Goal: Transaction & Acquisition: Purchase product/service

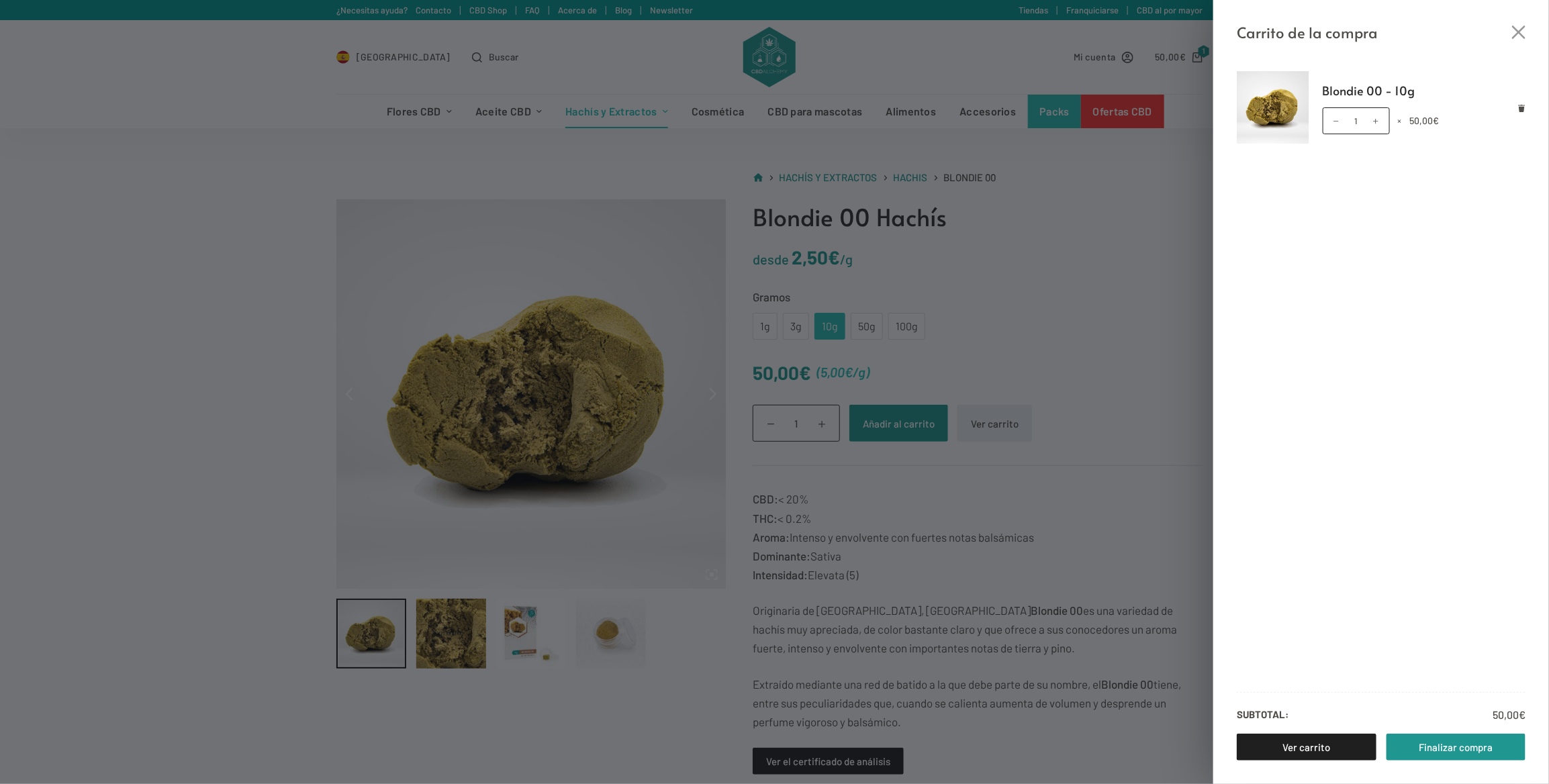
click at [1089, 478] on div "Carrito de la compra Blondie 00 - 10g Blondie 00 - 10g cantidad 1 × 50,00 € Sub…" at bounding box center [774, 392] width 1549 height 784
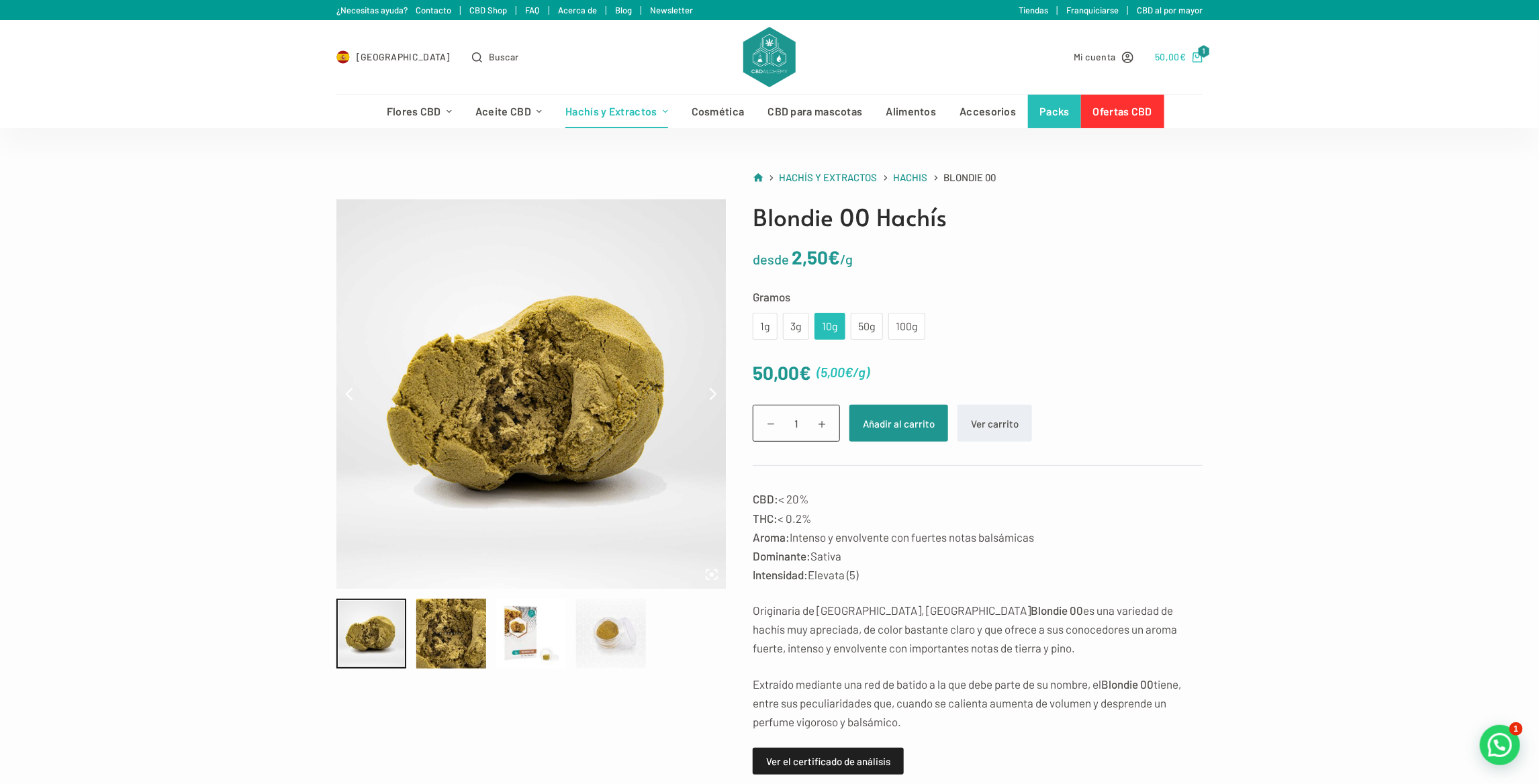
click at [1169, 49] on span "50,00 €" at bounding box center [1170, 56] width 31 height 16
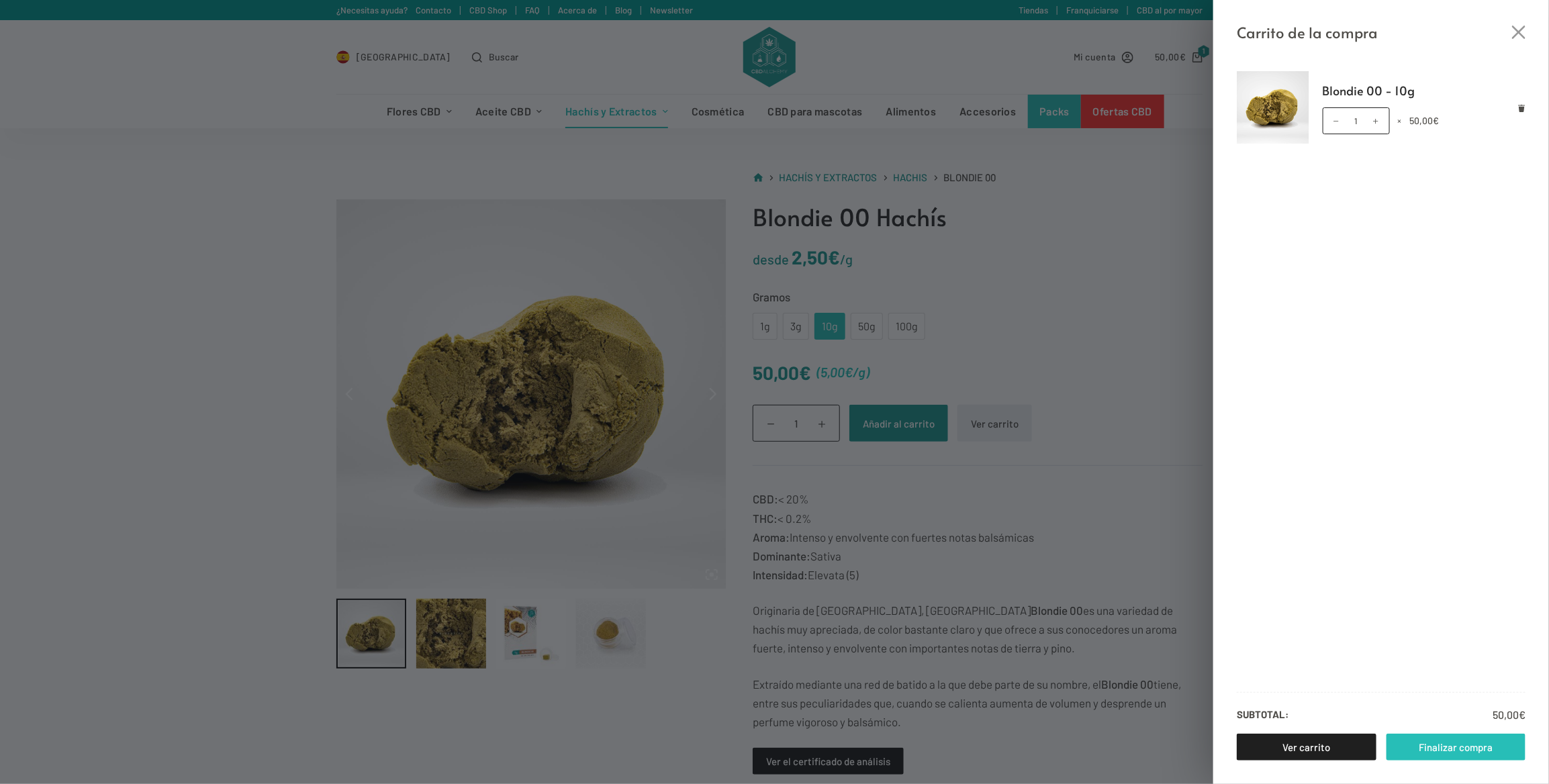
click at [1444, 741] on link "Finalizar compra" at bounding box center [1457, 746] width 140 height 27
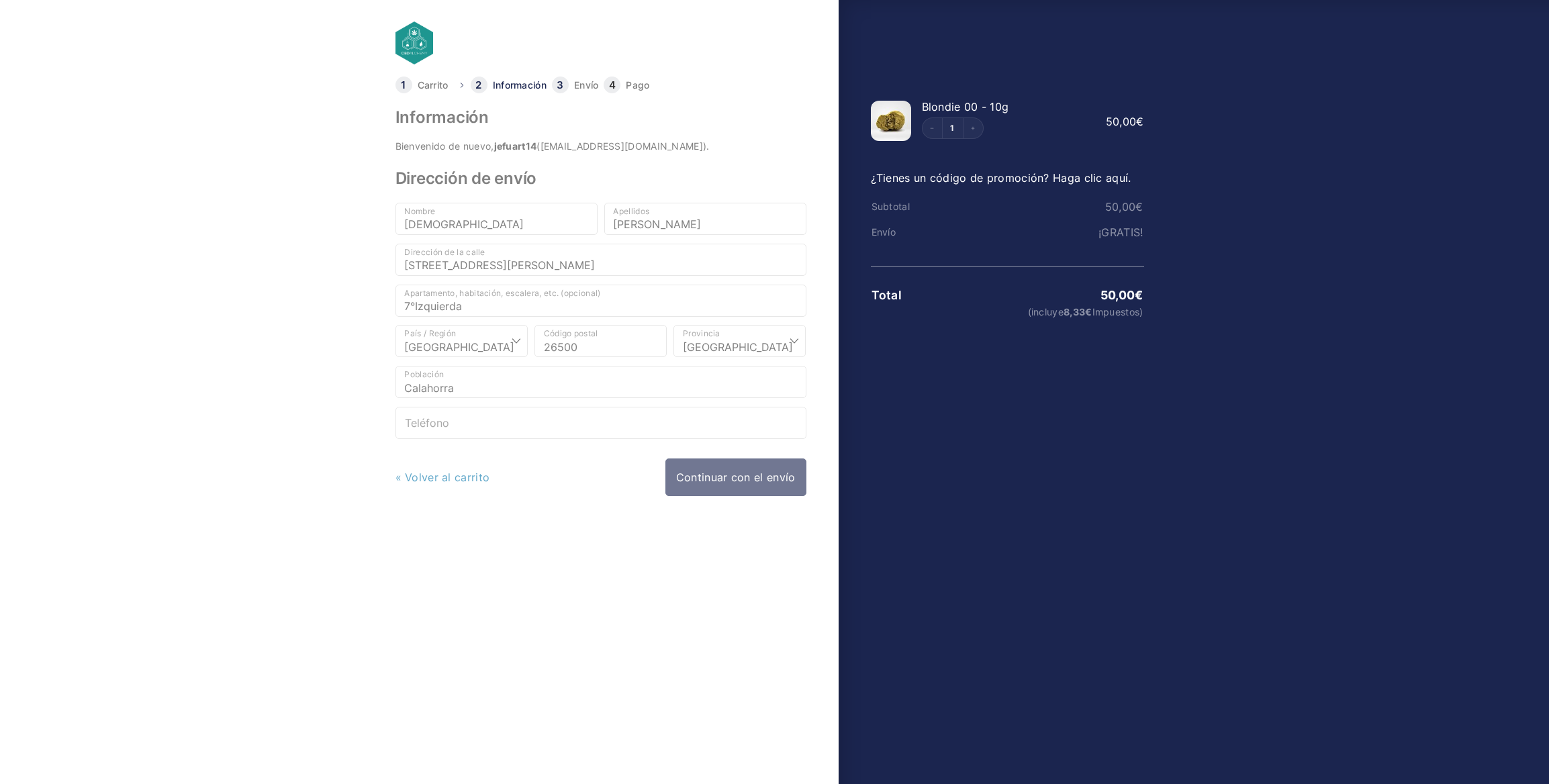
select select "LO"
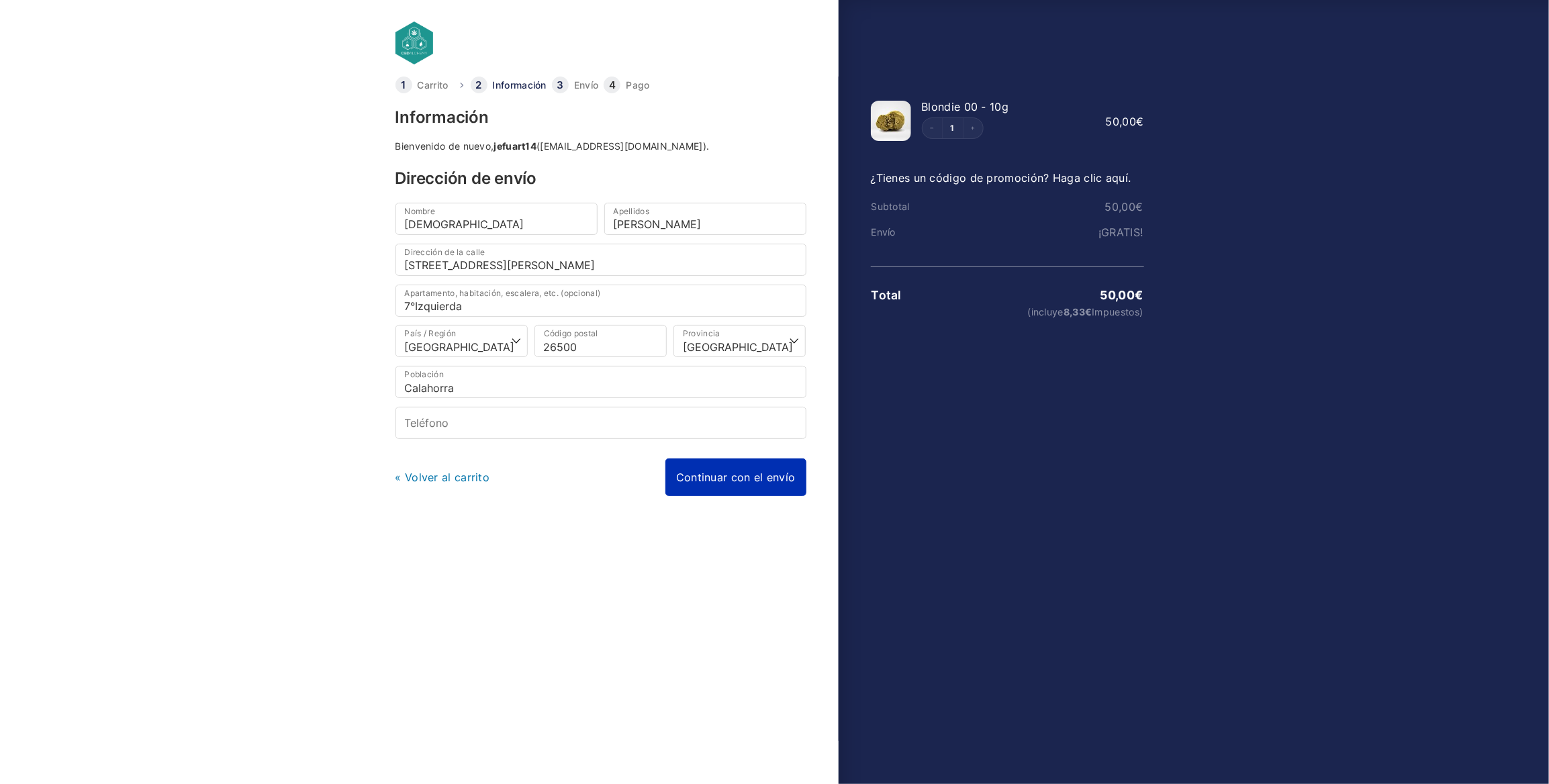
click at [783, 469] on link "Continuar con el envío" at bounding box center [736, 477] width 141 height 38
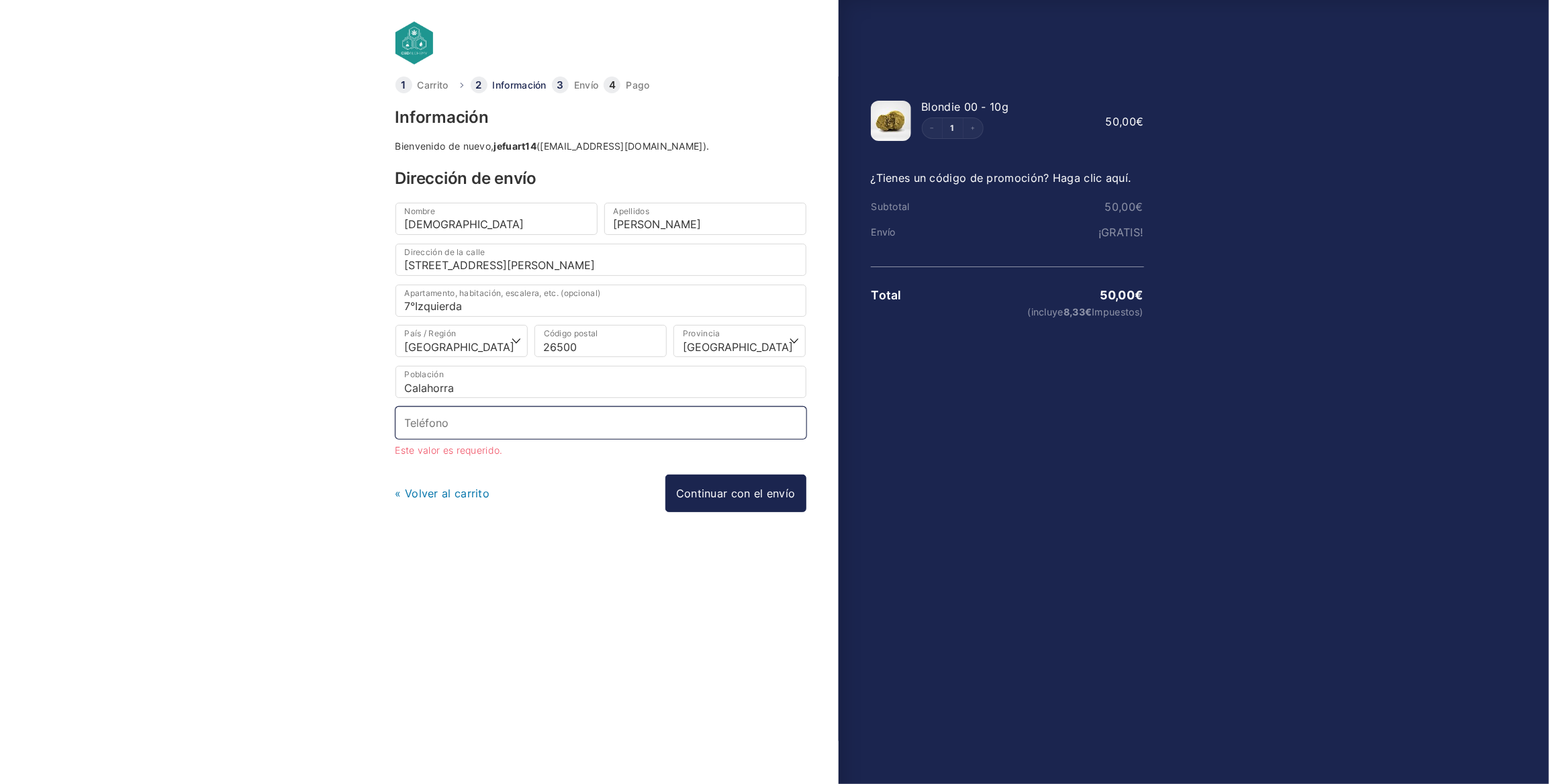
click at [471, 425] on input "Teléfono *" at bounding box center [601, 423] width 411 height 32
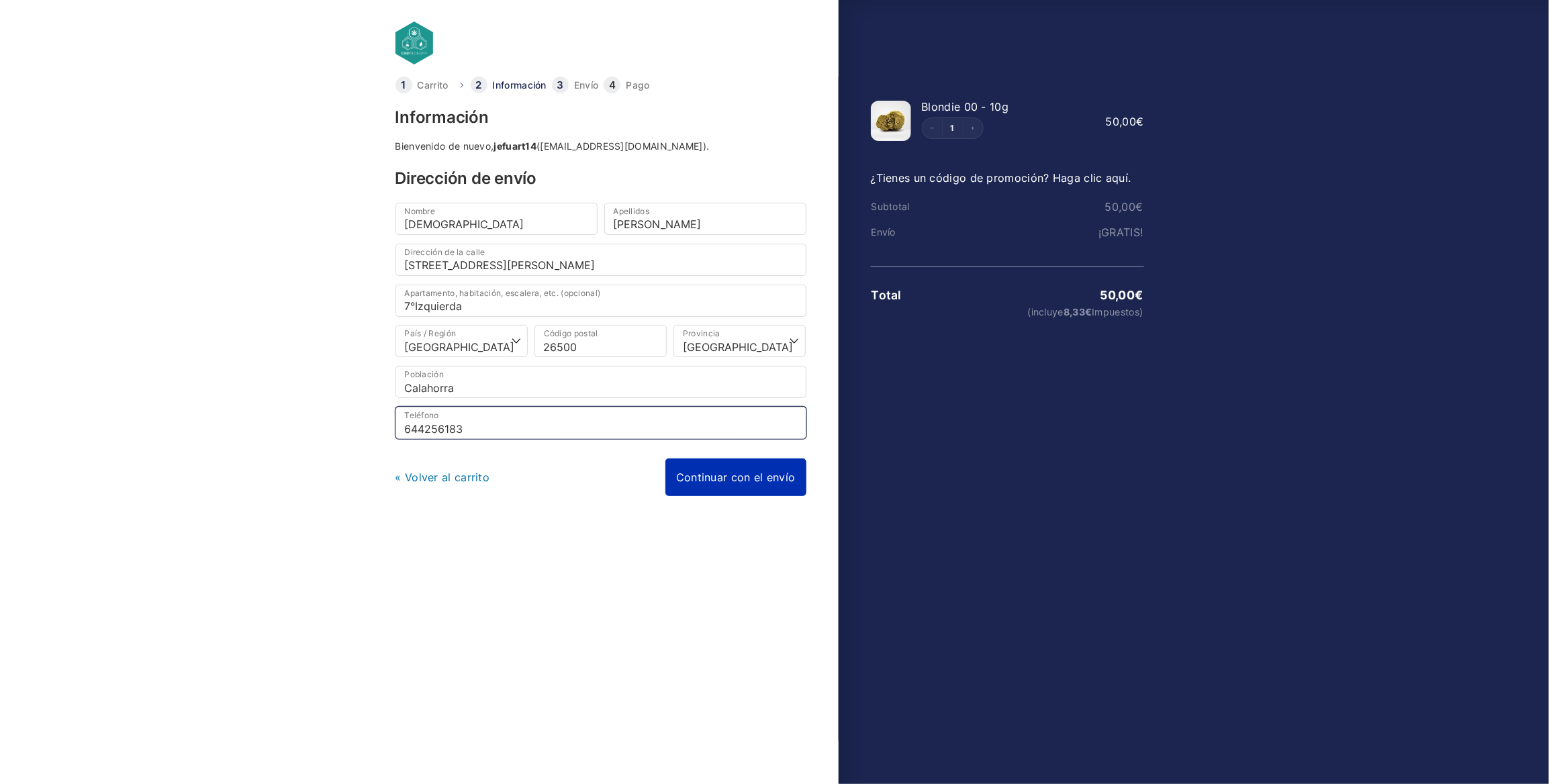
type input "644256183"
click at [694, 474] on link "Continuar con el envío" at bounding box center [736, 477] width 141 height 38
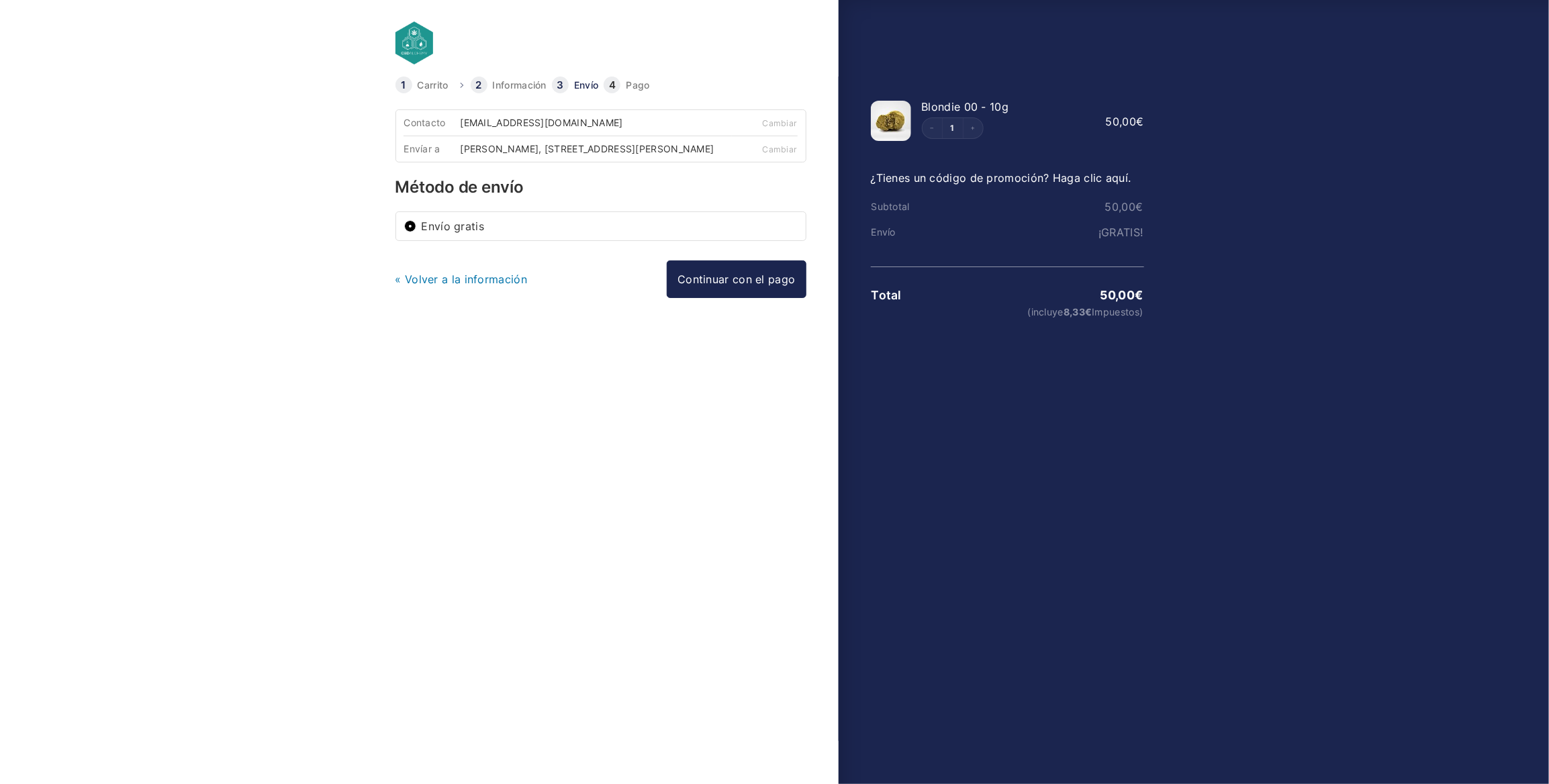
click at [1064, 177] on link "¿Tienes un código de promoción? Haga clic aquí." at bounding box center [1001, 177] width 261 height 13
click at [1060, 192] on button "Aplicar" at bounding box center [1100, 189] width 87 height 34
click at [506, 281] on link "« Volver a la información" at bounding box center [462, 279] width 132 height 13
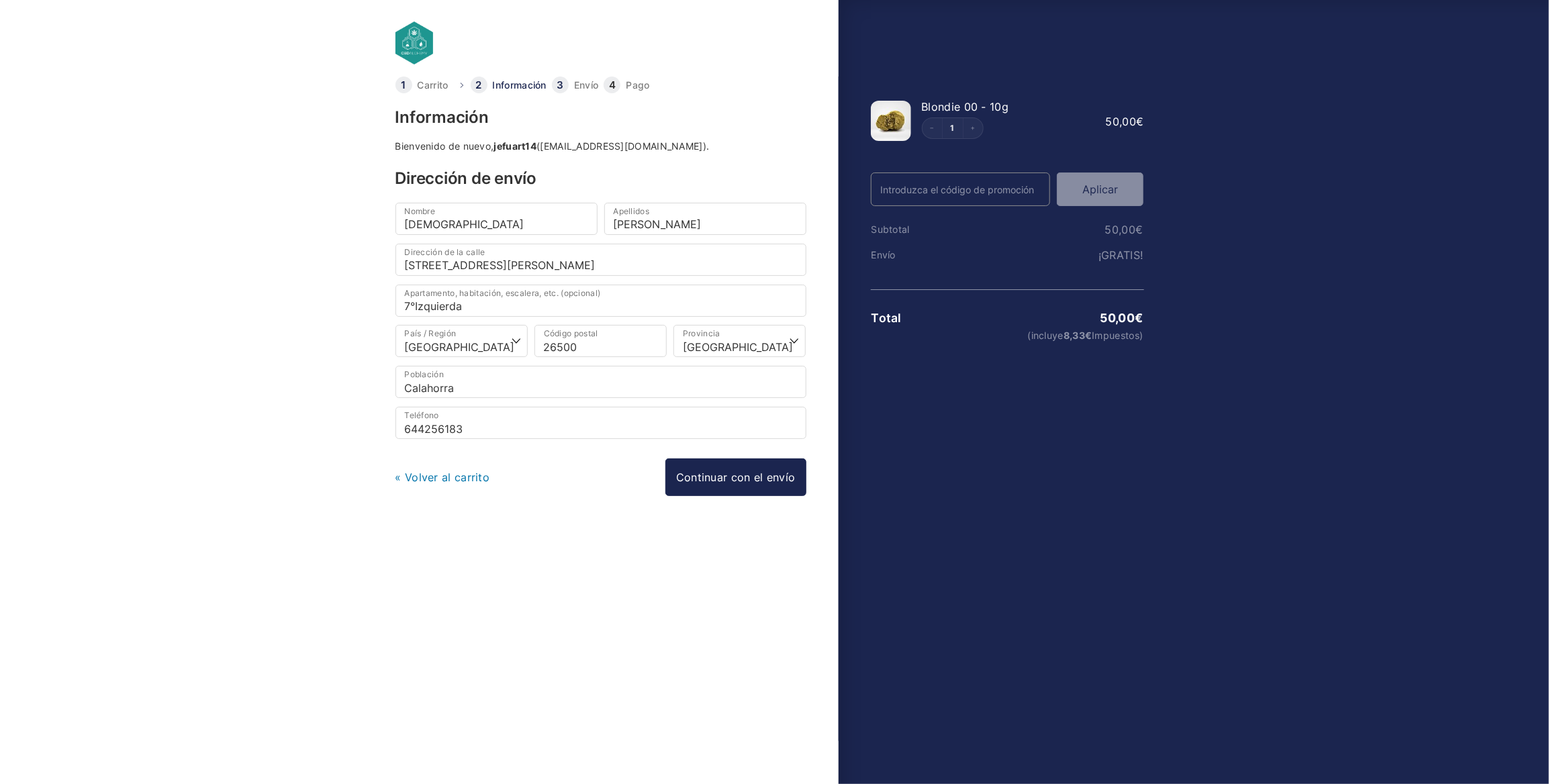
click at [445, 471] on link "« Volver al carrito" at bounding box center [443, 477] width 95 height 13
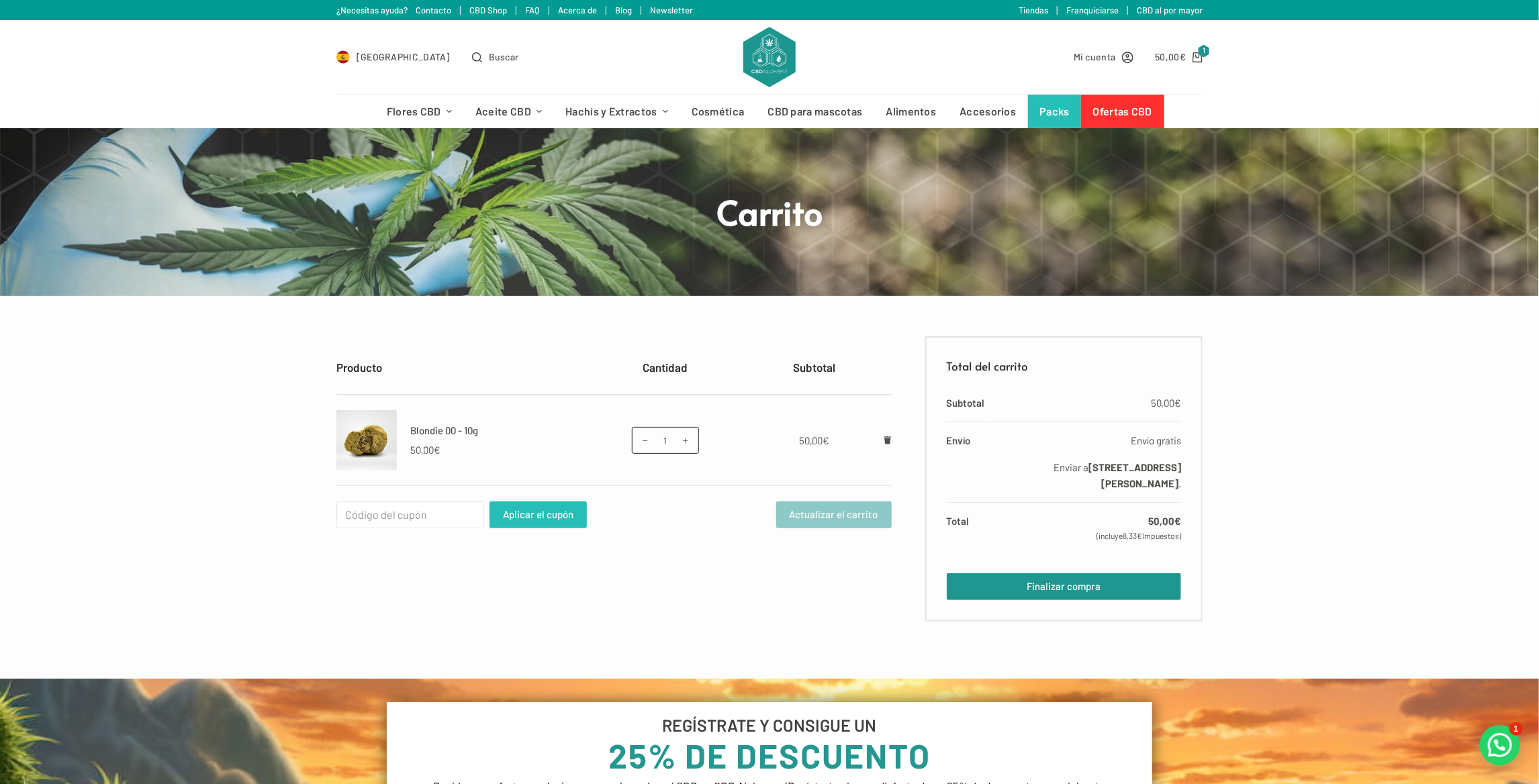
click at [501, 514] on button "Aplicar el cupón" at bounding box center [538, 514] width 97 height 27
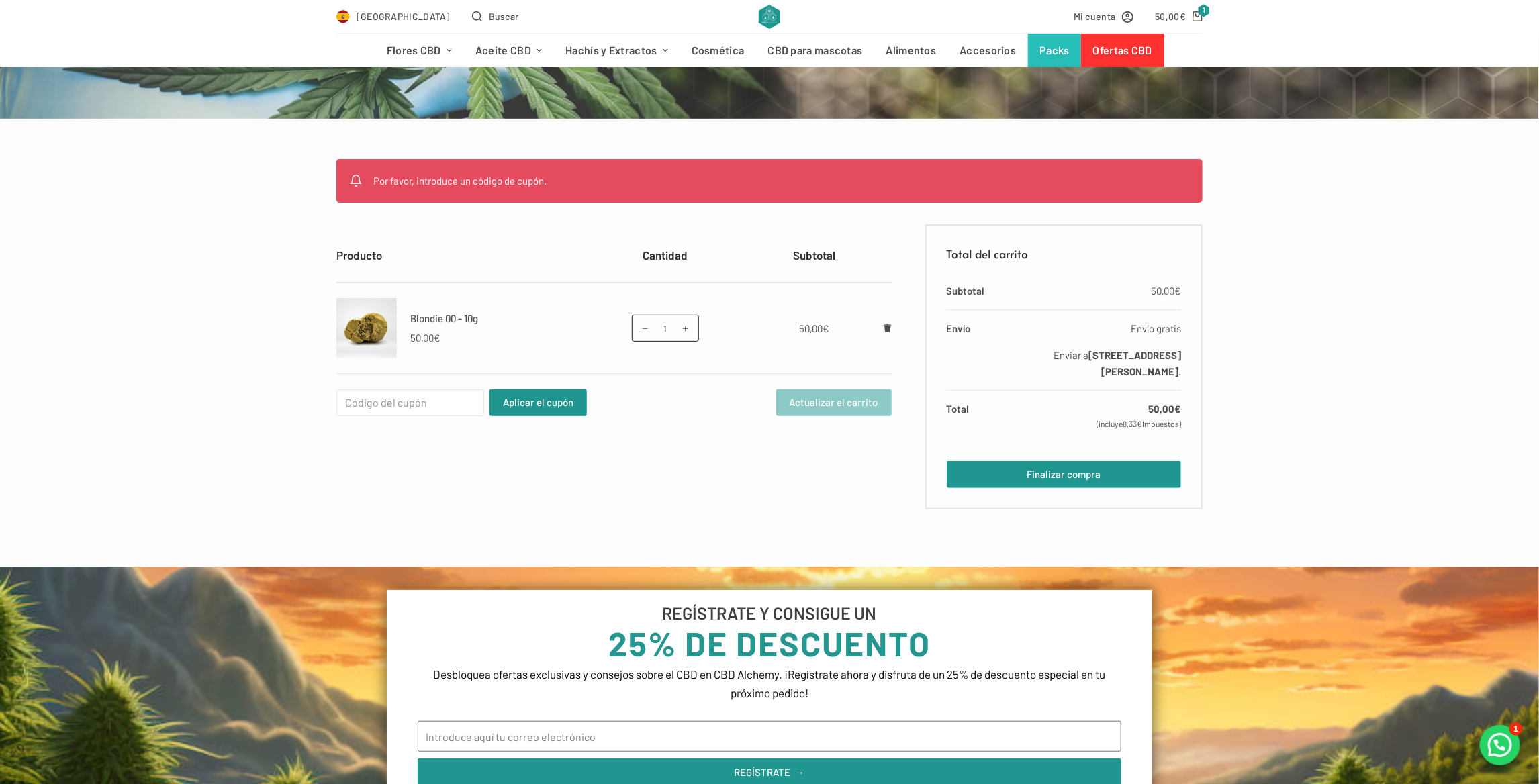
scroll to position [268, 0]
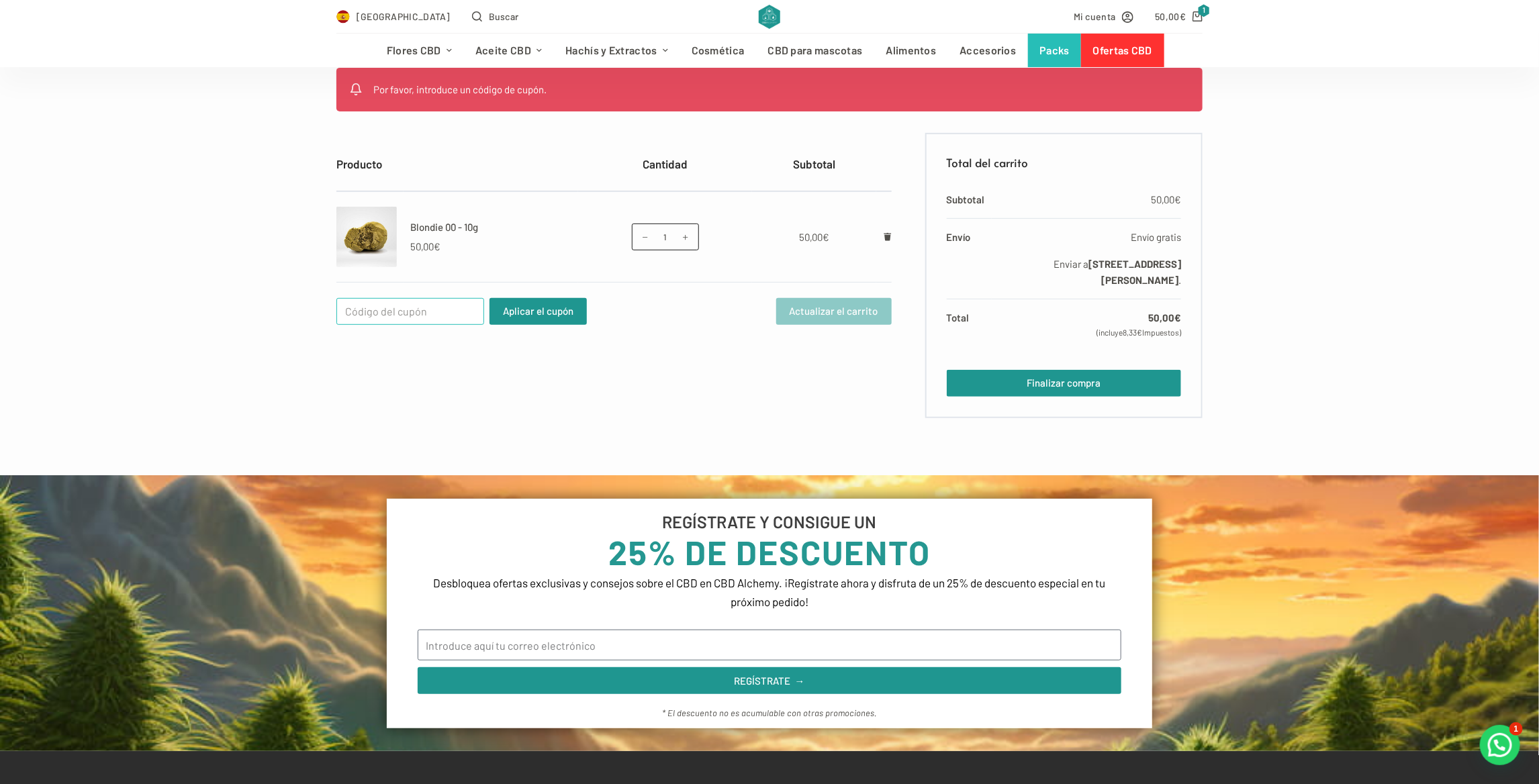
click at [413, 304] on input "Cupón:" at bounding box center [410, 311] width 148 height 27
type input "BIENBENIDO25"
click at [558, 310] on button "Aplicar el cupón" at bounding box center [538, 311] width 97 height 27
click at [433, 302] on input "Cupón:" at bounding box center [410, 311] width 148 height 27
type input "BIENVENIDO25"
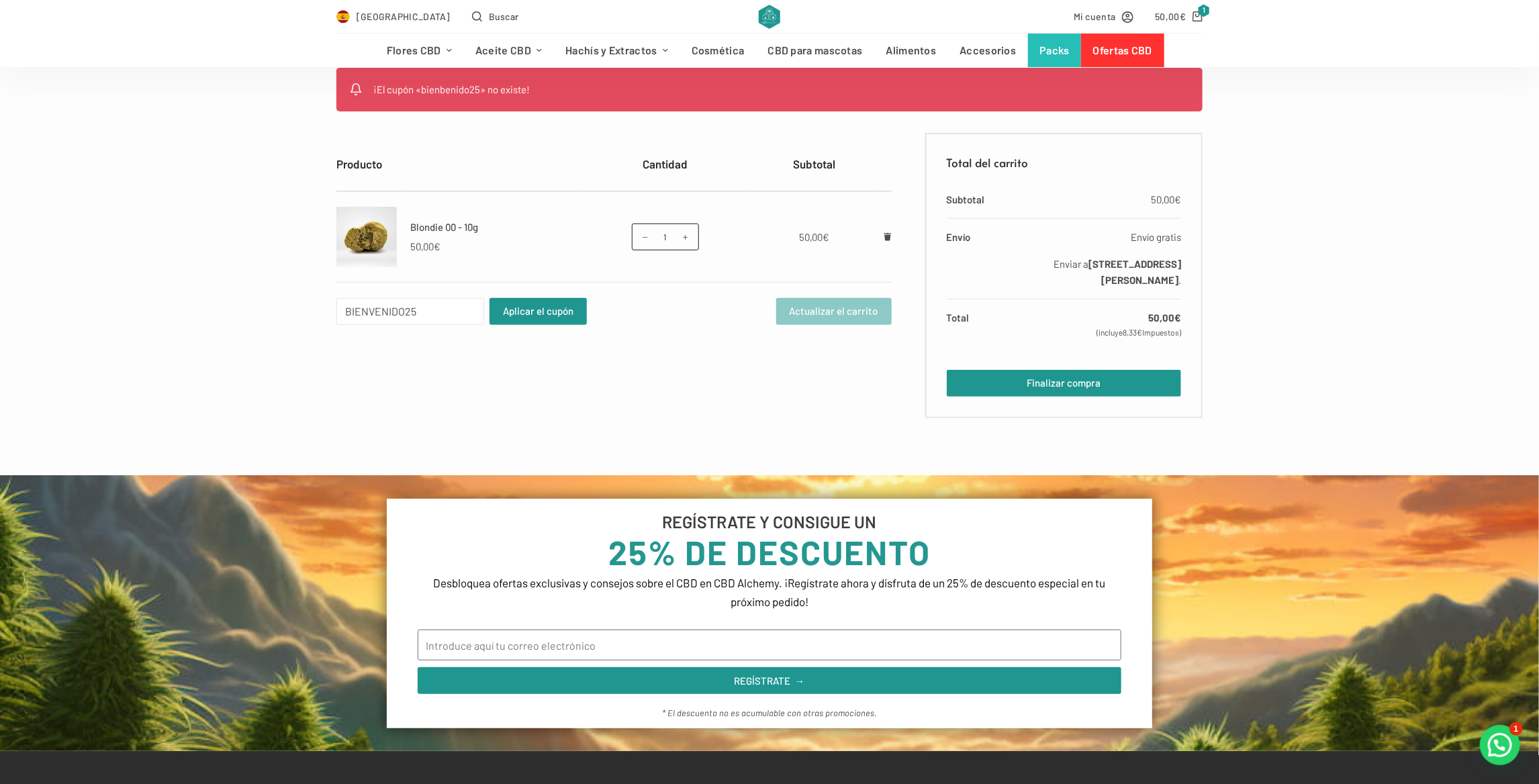
click at [454, 355] on form "Producto Cantidad Subtotal Blondie 00 - 10g 50,00 € Blondie 00 - 10g cantidad 1…" at bounding box center [613, 276] width 555 height 285
click at [523, 312] on button "Aplicar el cupón" at bounding box center [538, 311] width 97 height 27
click at [355, 323] on input "Cupón:" at bounding box center [410, 311] width 148 height 27
click at [385, 310] on input "WELCOM25" at bounding box center [410, 311] width 148 height 27
type input "WELCOME25"
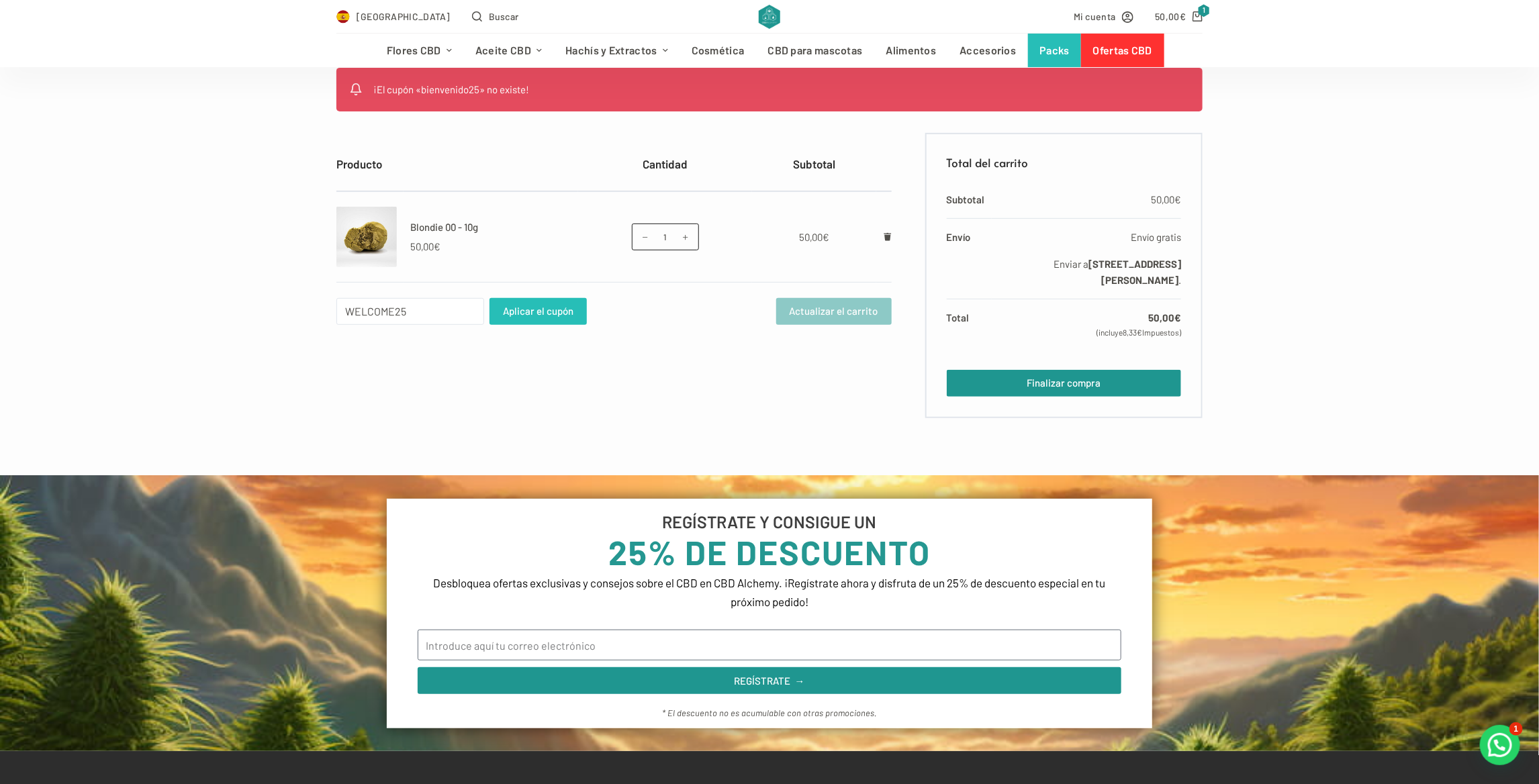
click at [514, 313] on button "Aplicar el cupón" at bounding box center [538, 311] width 97 height 27
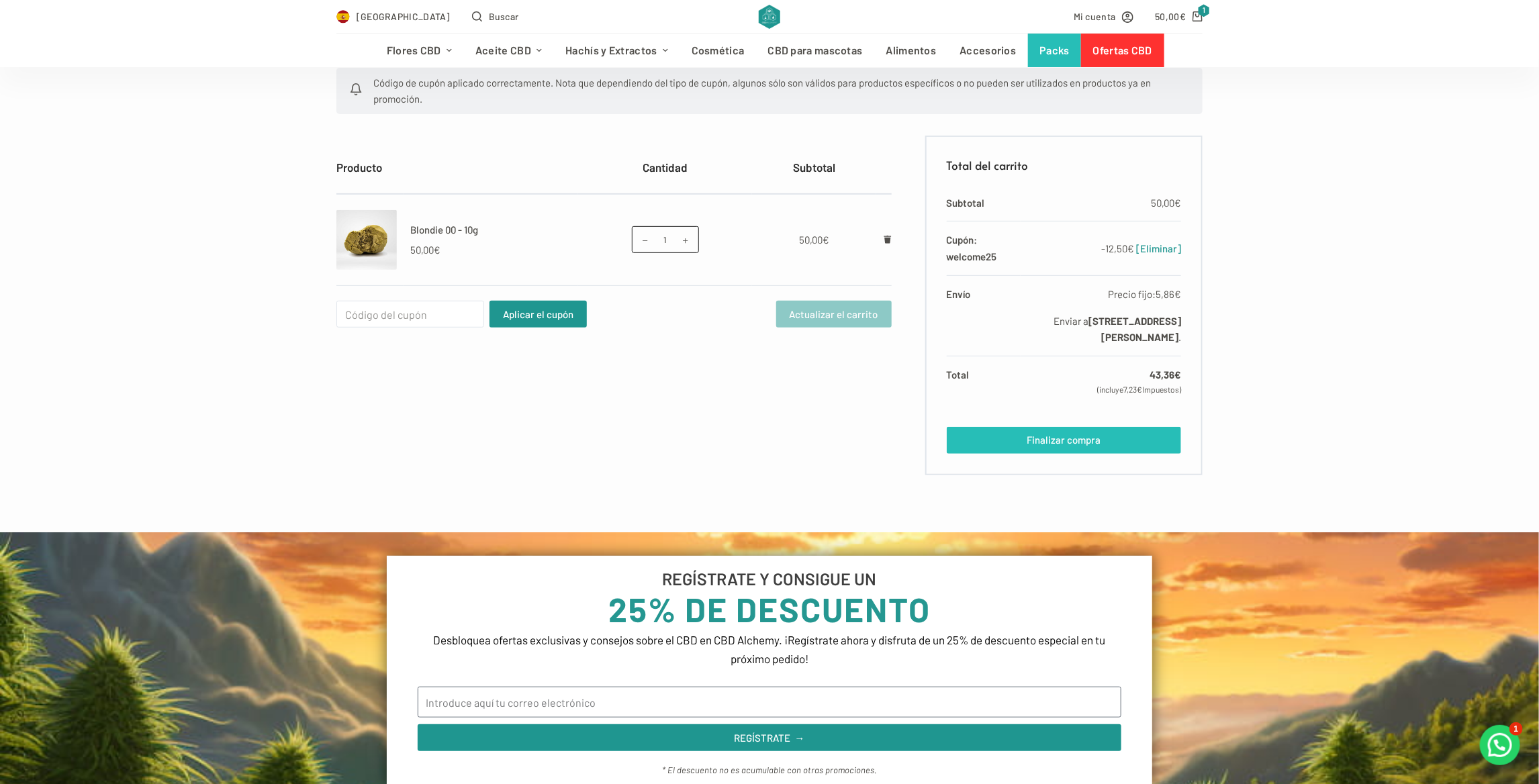
click at [1023, 454] on link "Finalizar compra" at bounding box center [1064, 440] width 235 height 27
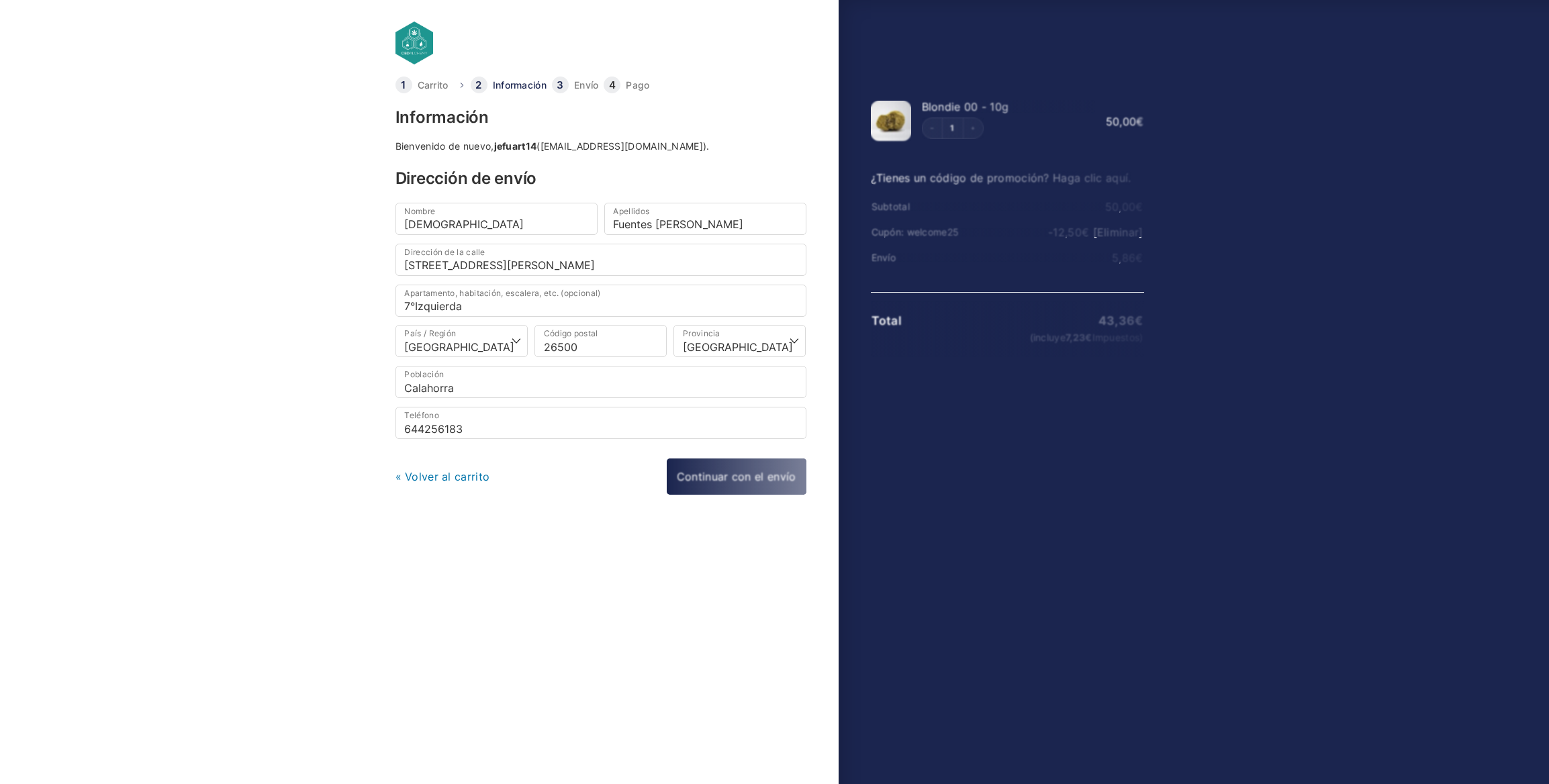
select select "LO"
click at [446, 471] on link "« Volver al carrito" at bounding box center [443, 477] width 95 height 13
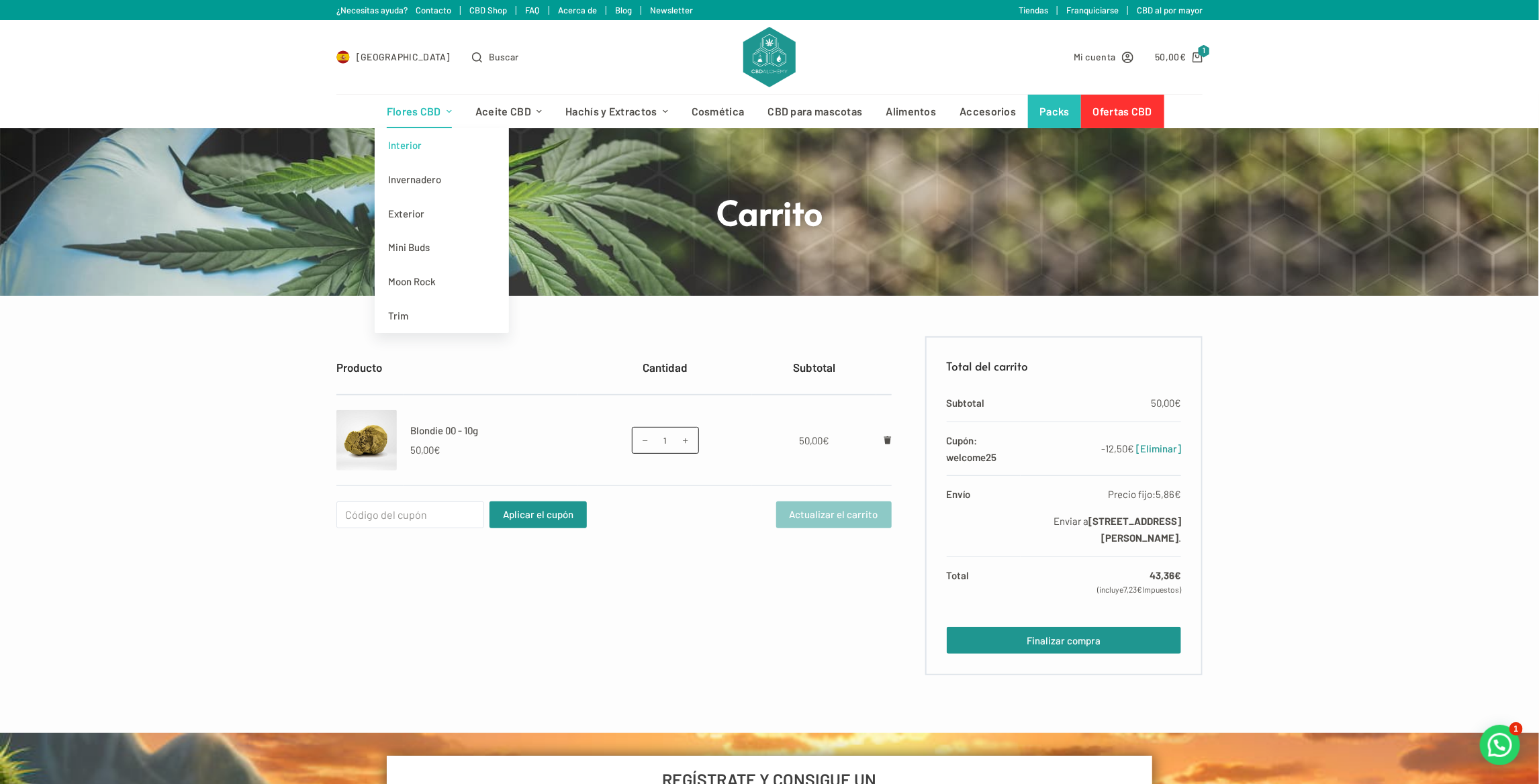
click at [421, 141] on link "Interior" at bounding box center [442, 146] width 134 height 34
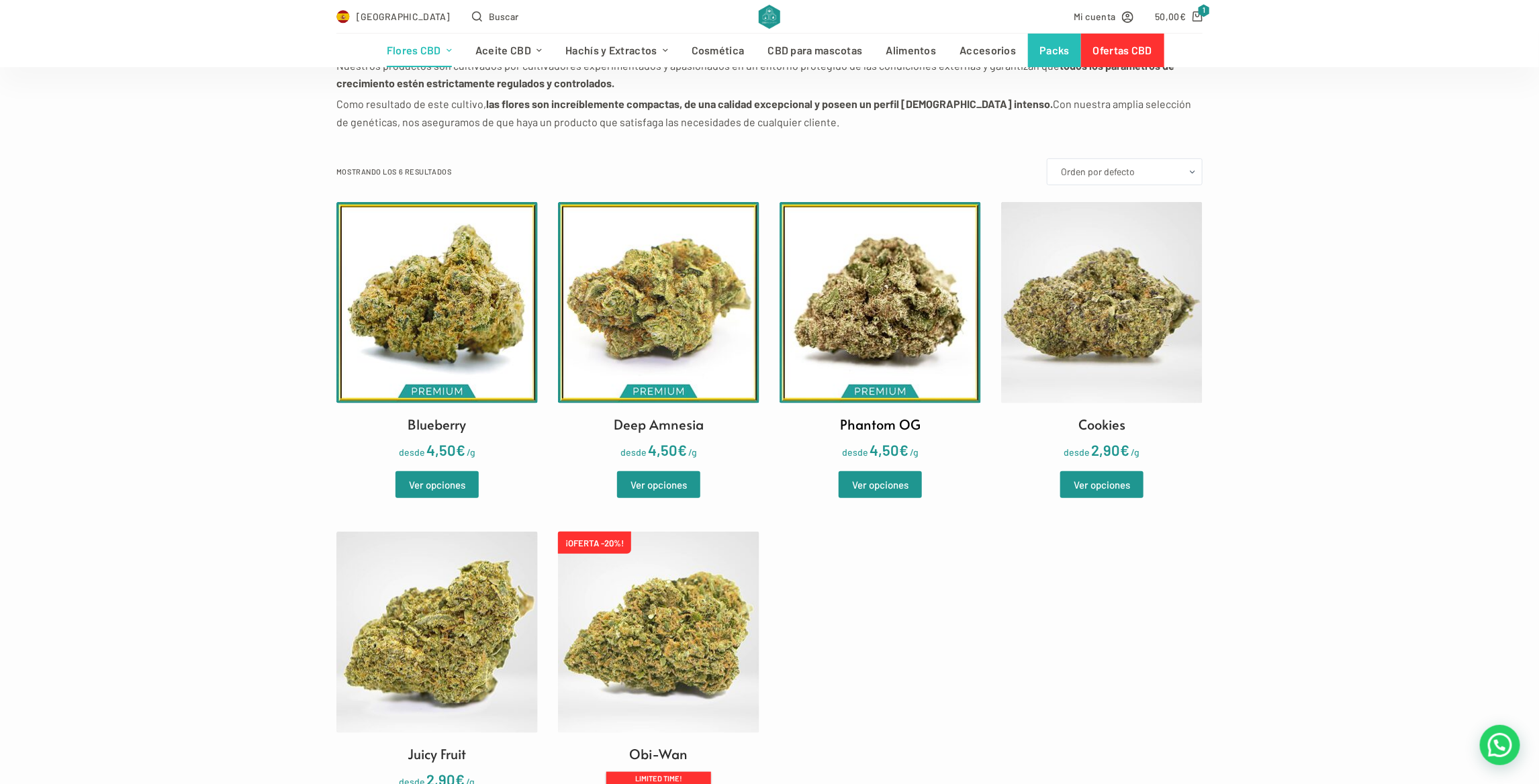
scroll to position [201, 0]
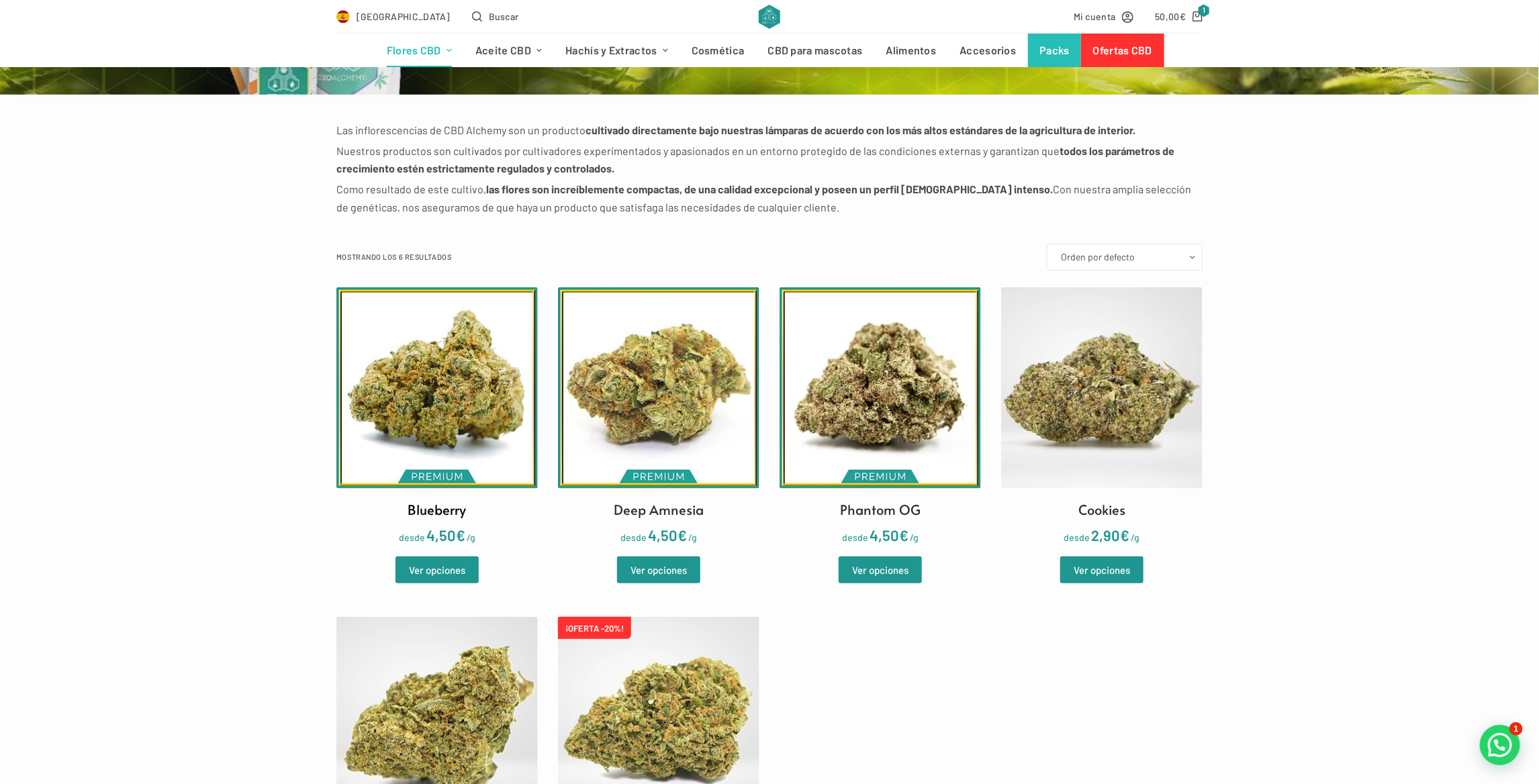
click at [477, 396] on img at bounding box center [437, 388] width 201 height 201
click at [612, 420] on img at bounding box center [658, 388] width 201 height 201
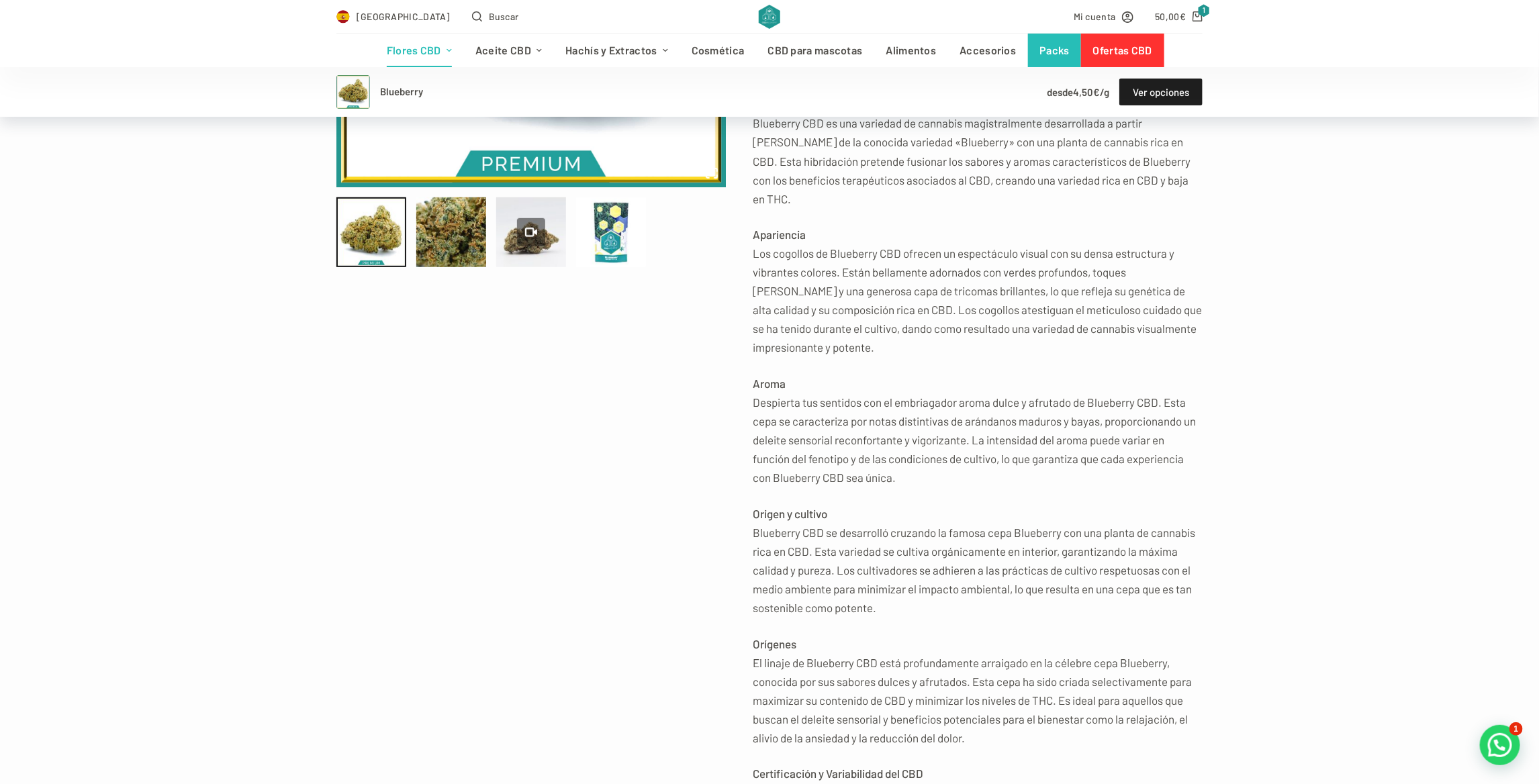
scroll to position [403, 0]
click at [603, 253] on div at bounding box center [611, 231] width 70 height 69
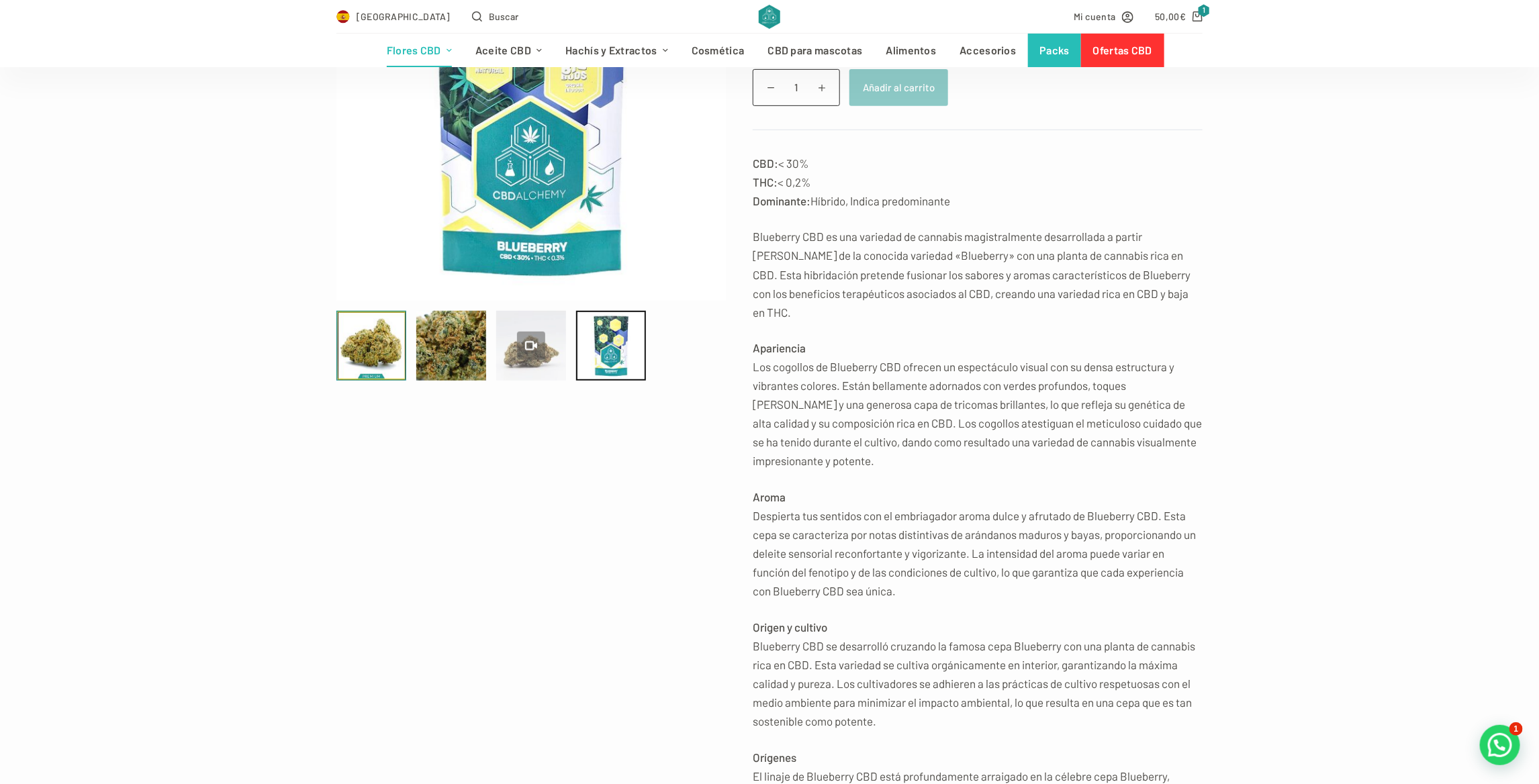
scroll to position [268, 0]
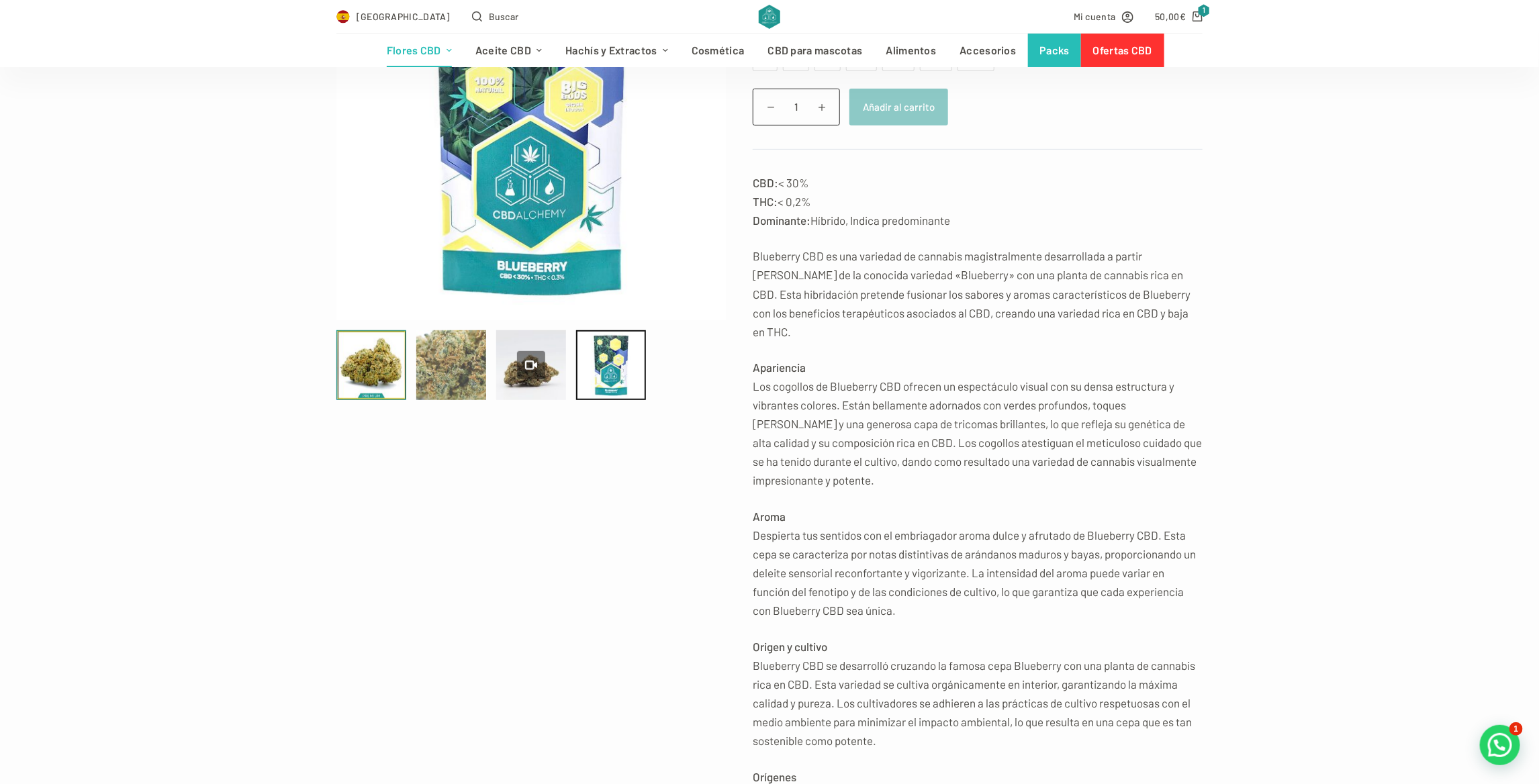
click at [458, 352] on div at bounding box center [451, 365] width 70 height 69
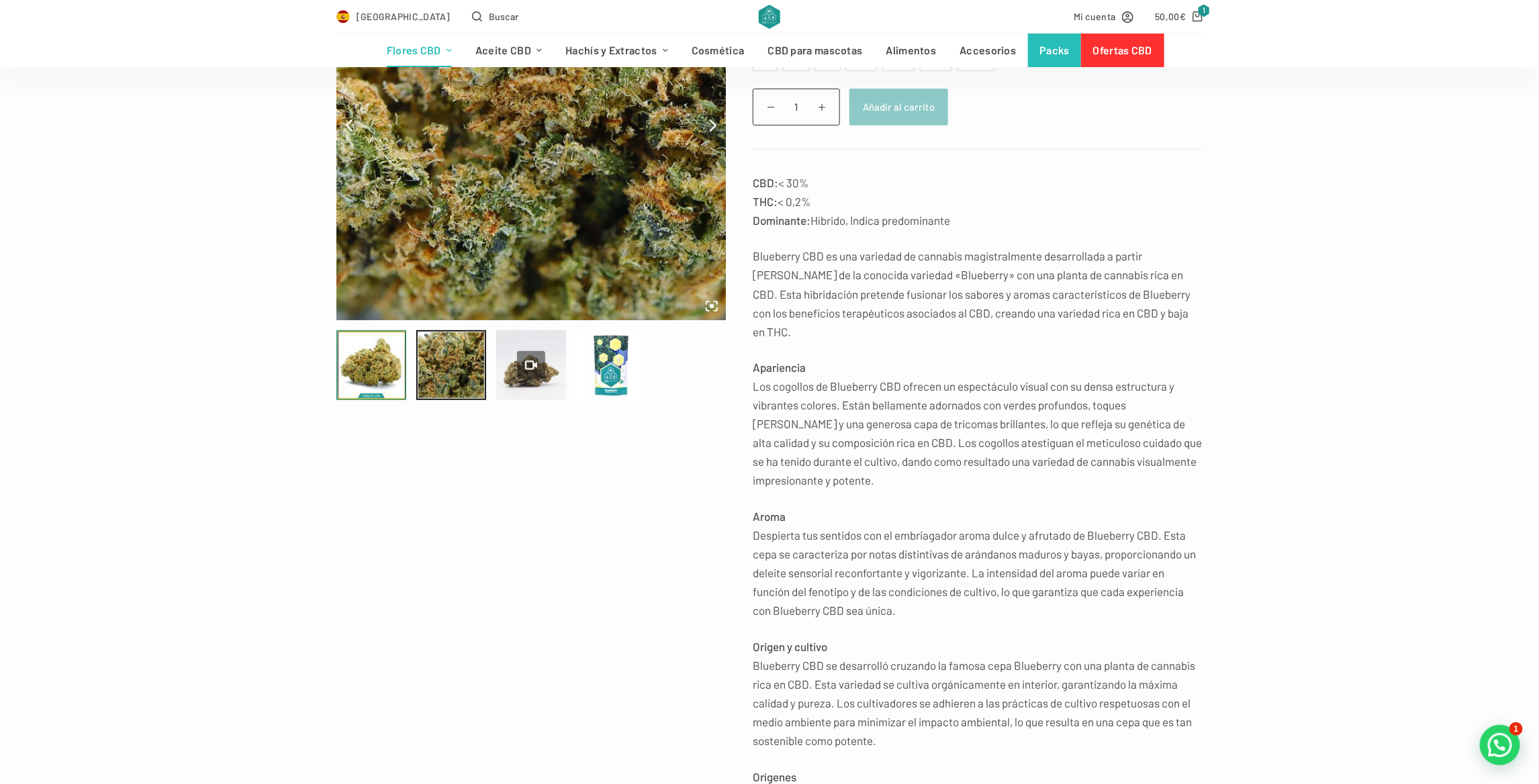
scroll to position [0, 0]
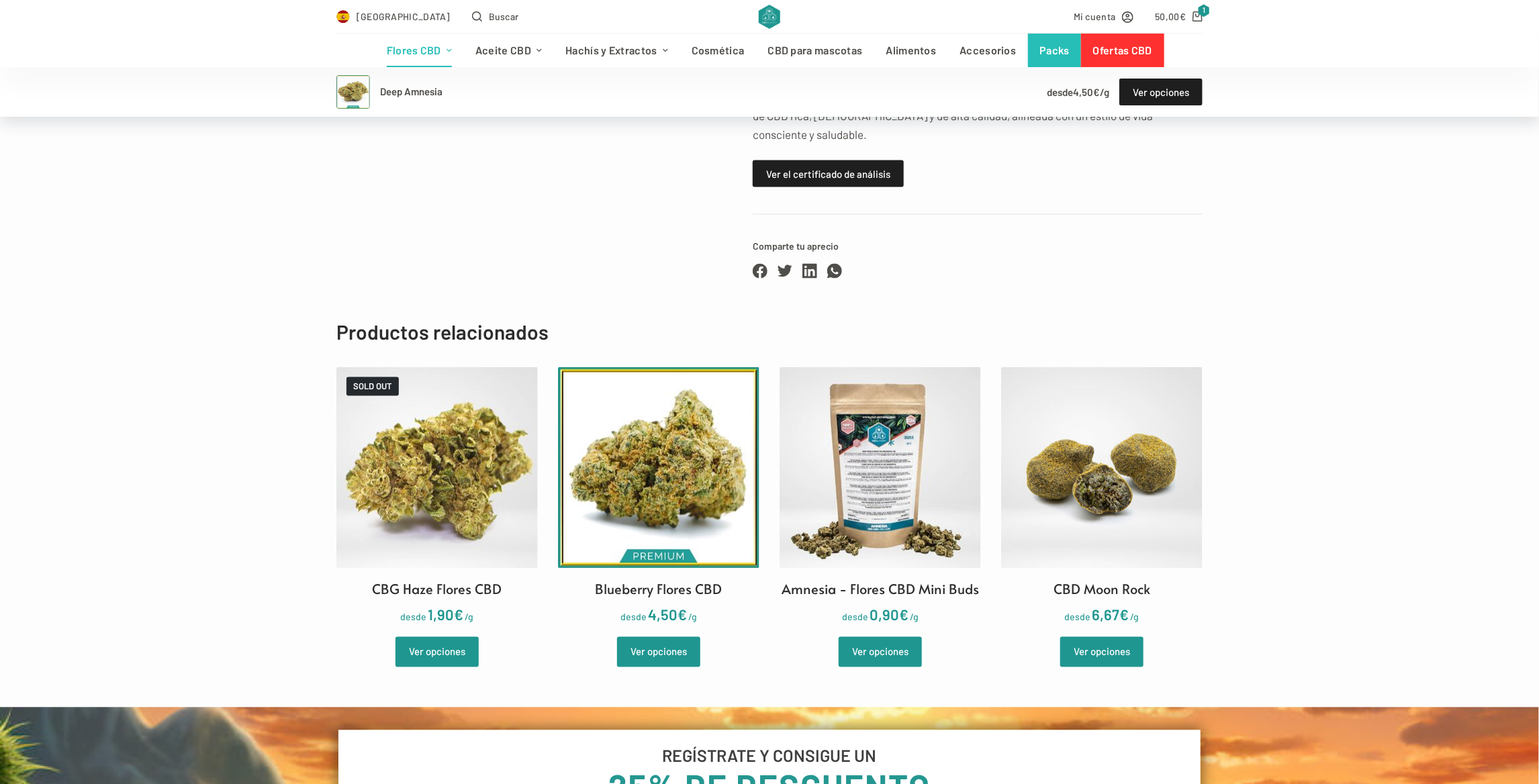
scroll to position [1208, 0]
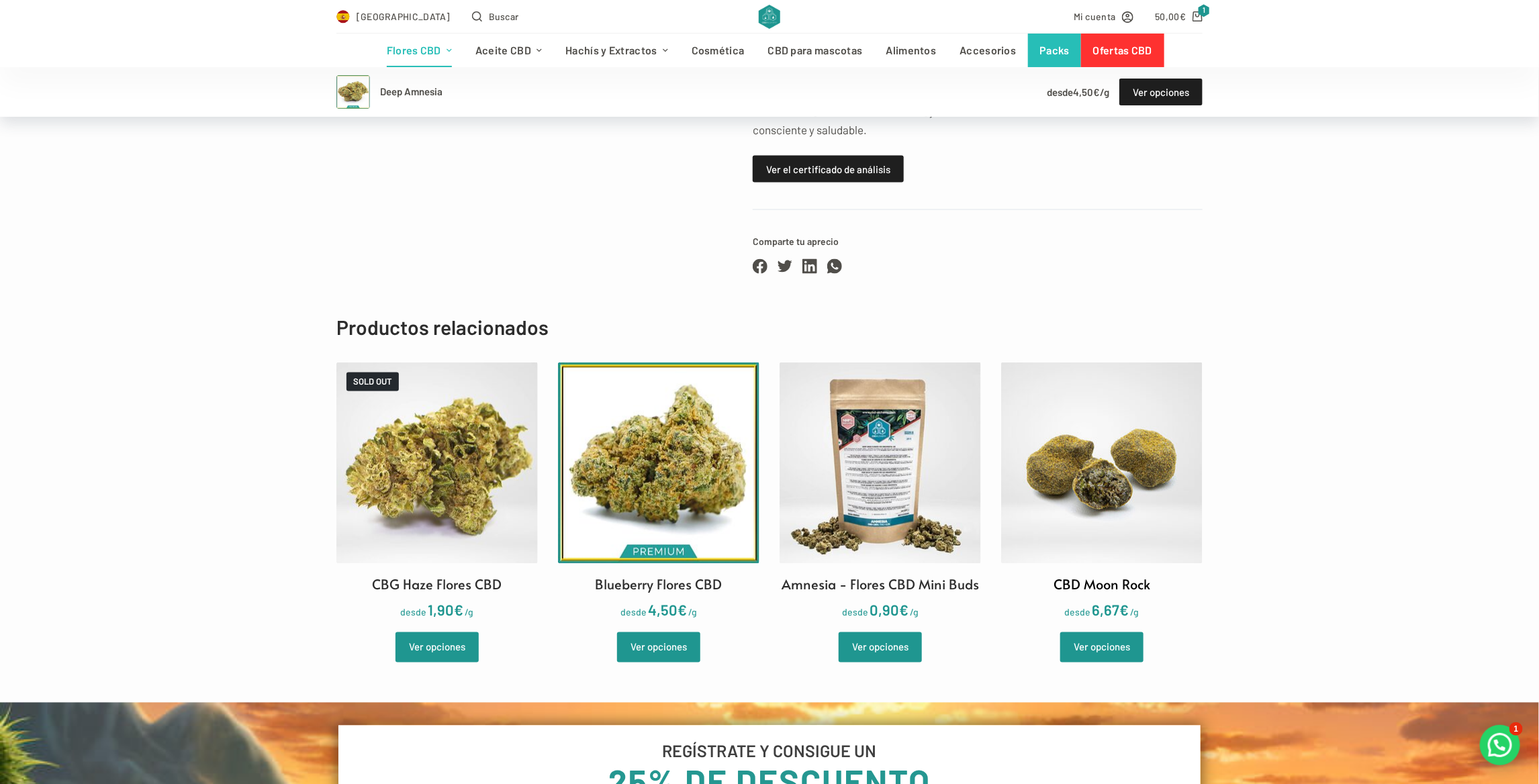
click at [1093, 473] on img at bounding box center [1102, 463] width 201 height 201
click at [581, 81] on link "Hachis" at bounding box center [621, 84] width 134 height 34
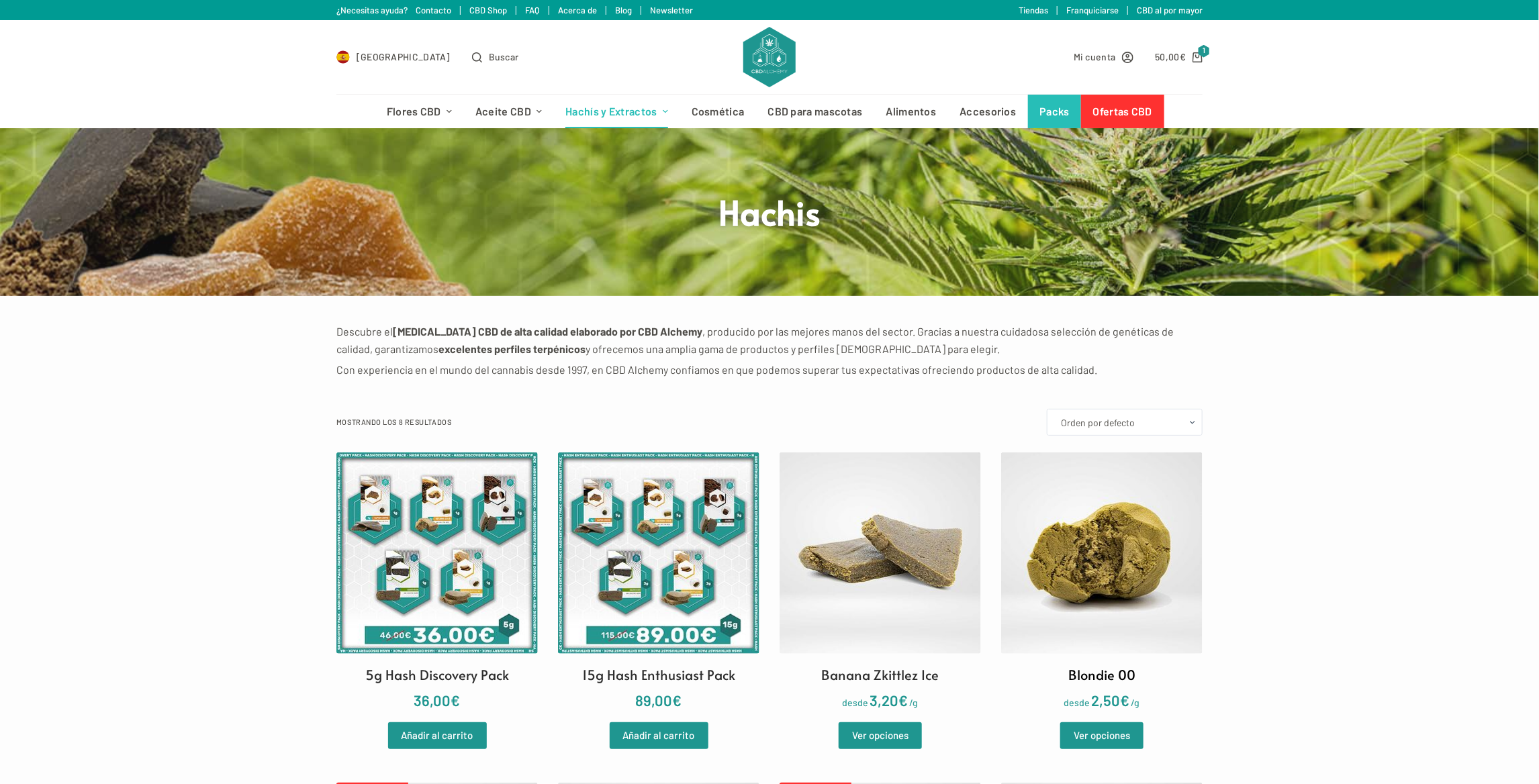
click at [1047, 536] on img at bounding box center [1102, 553] width 201 height 201
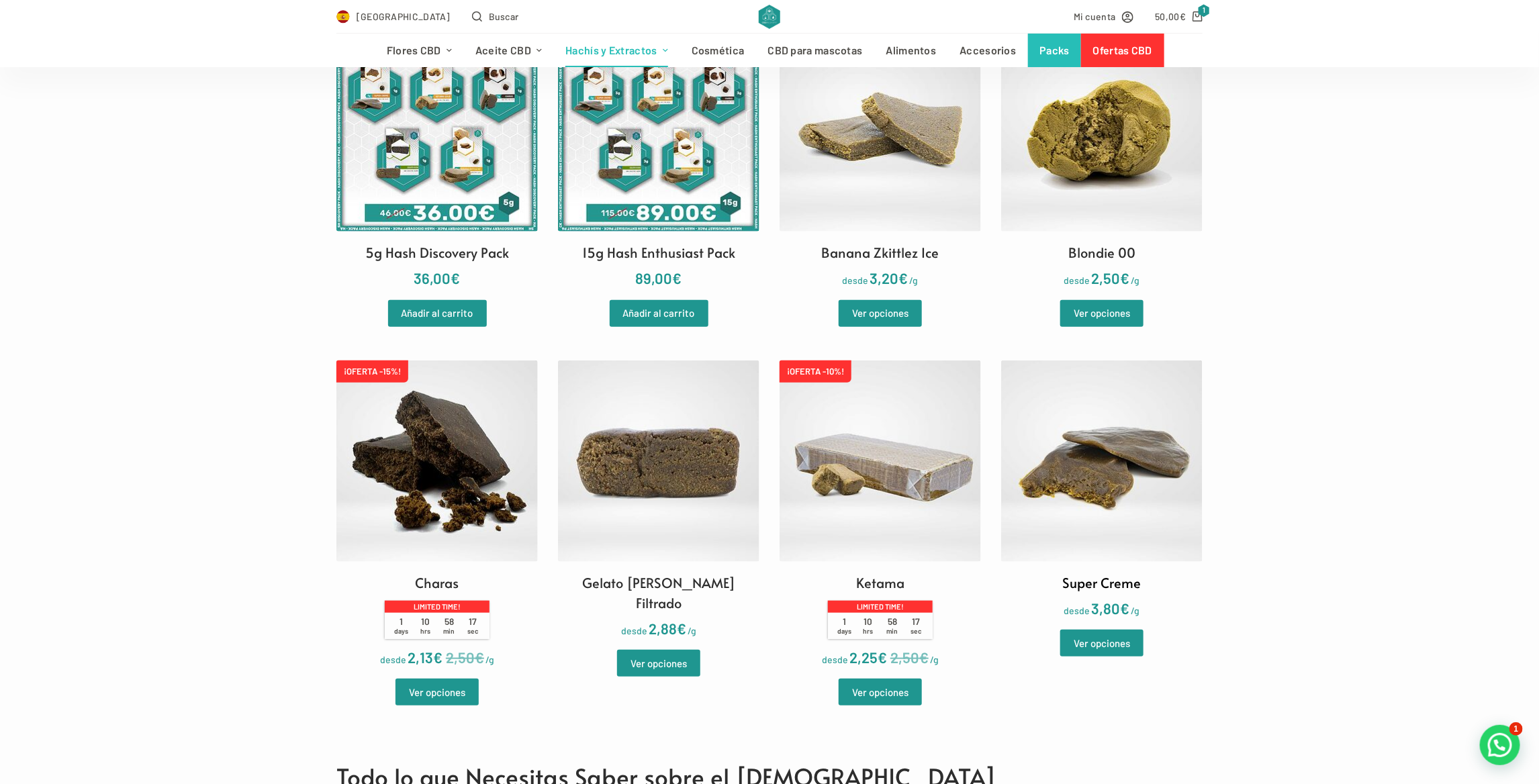
scroll to position [403, 0]
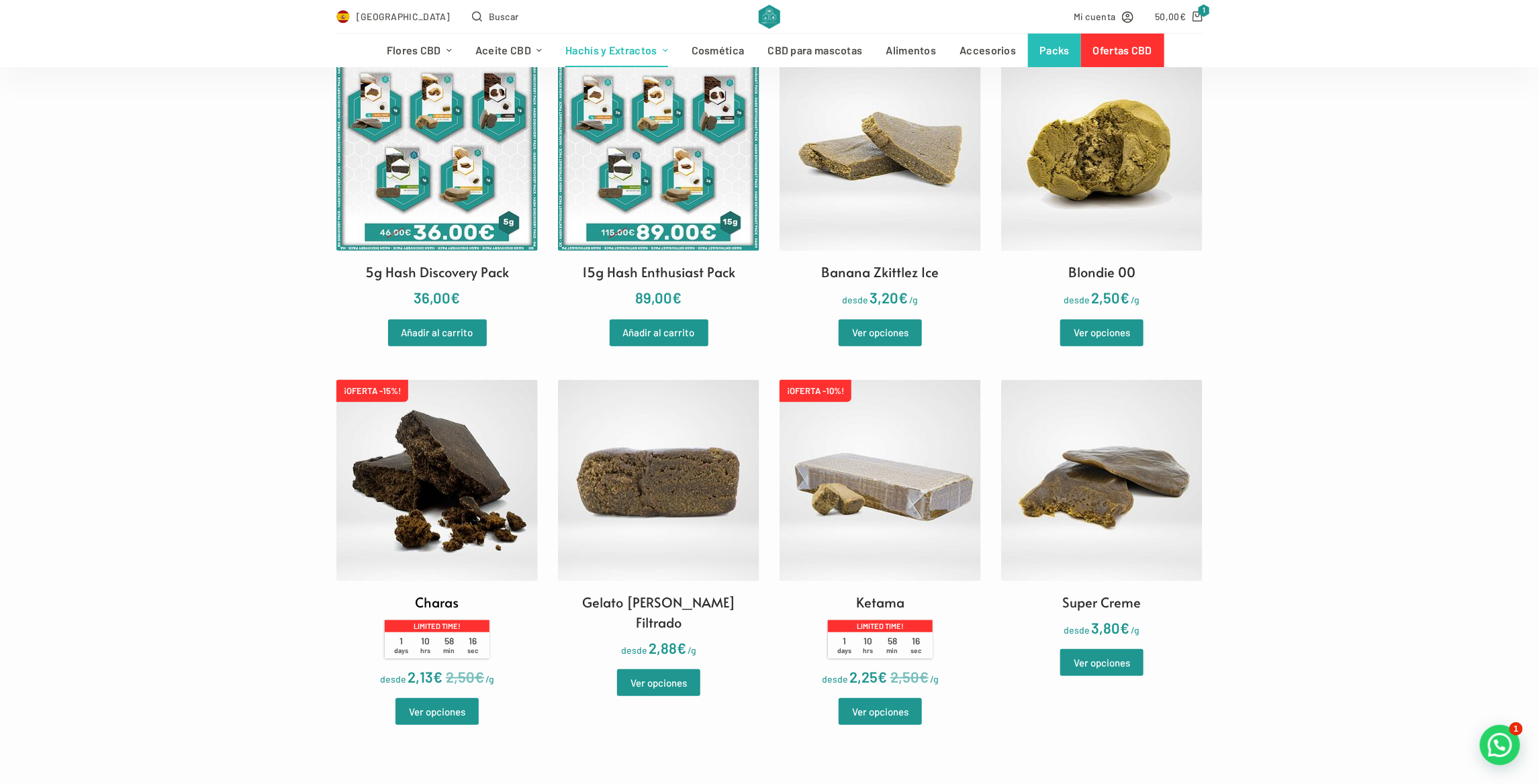
click at [439, 458] on img at bounding box center [437, 481] width 201 height 201
click at [715, 473] on img at bounding box center [658, 481] width 201 height 201
click at [919, 495] on img at bounding box center [880, 481] width 201 height 201
click at [1133, 167] on img at bounding box center [1102, 150] width 201 height 201
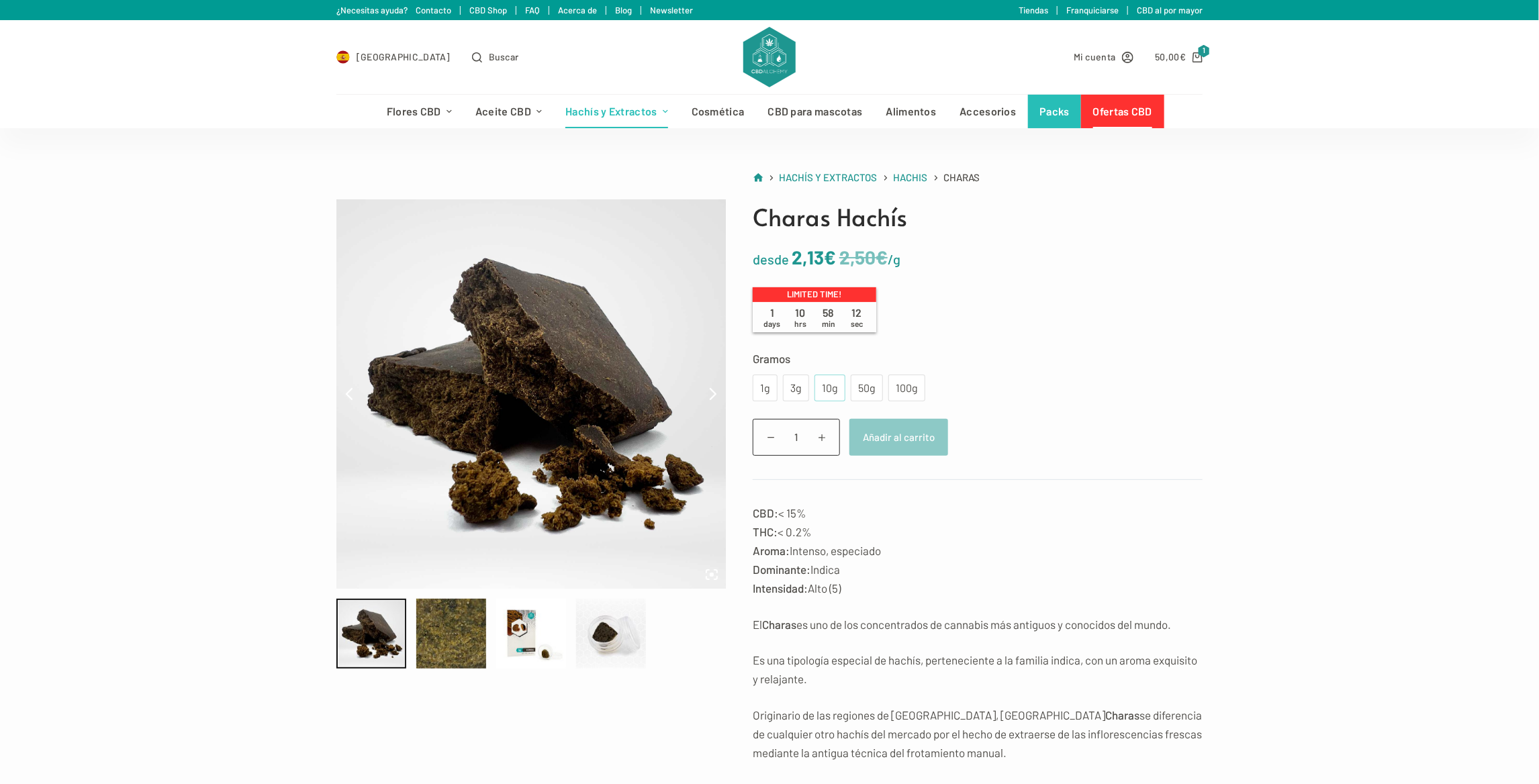
click at [823, 392] on div "10g" at bounding box center [830, 388] width 15 height 17
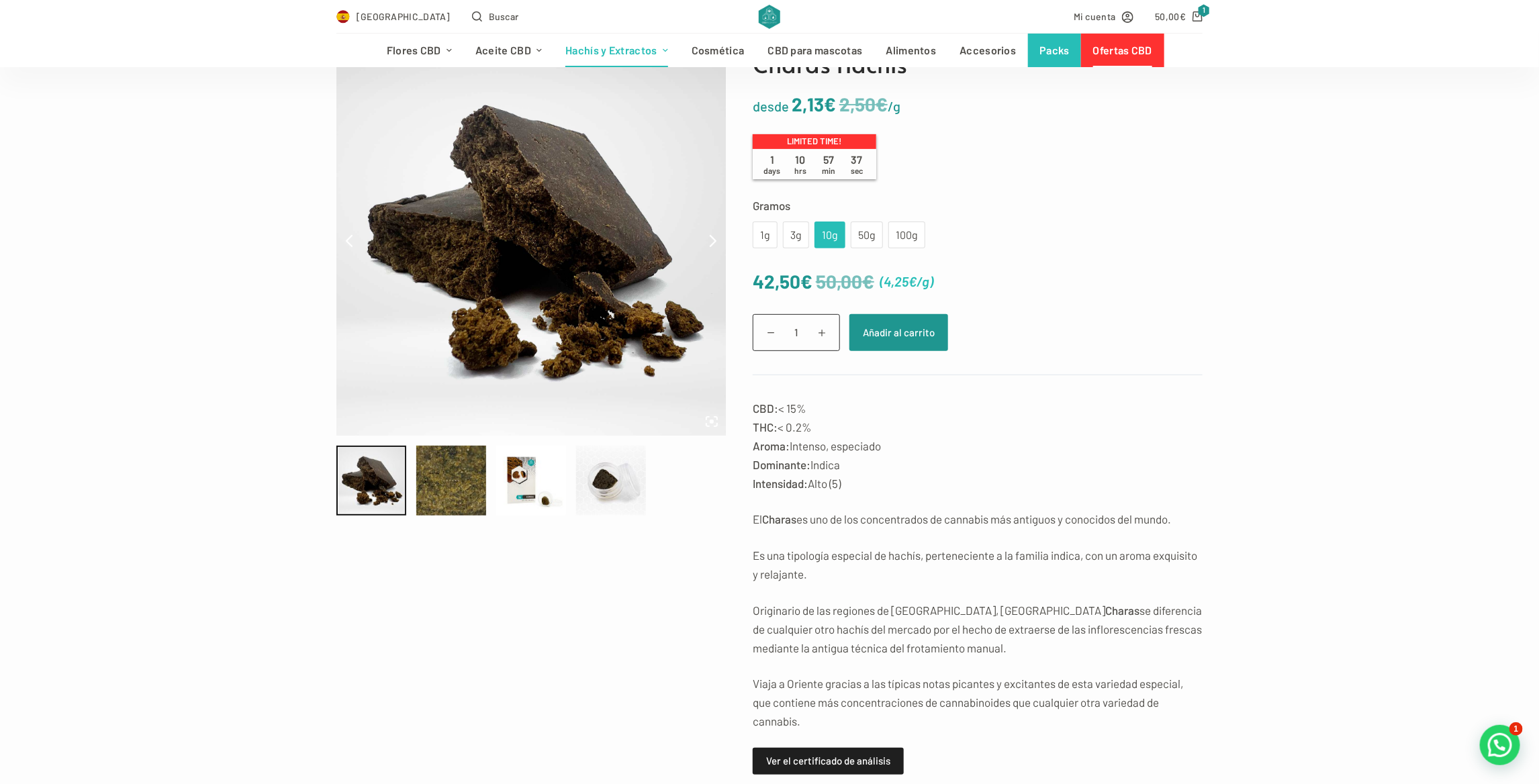
scroll to position [134, 0]
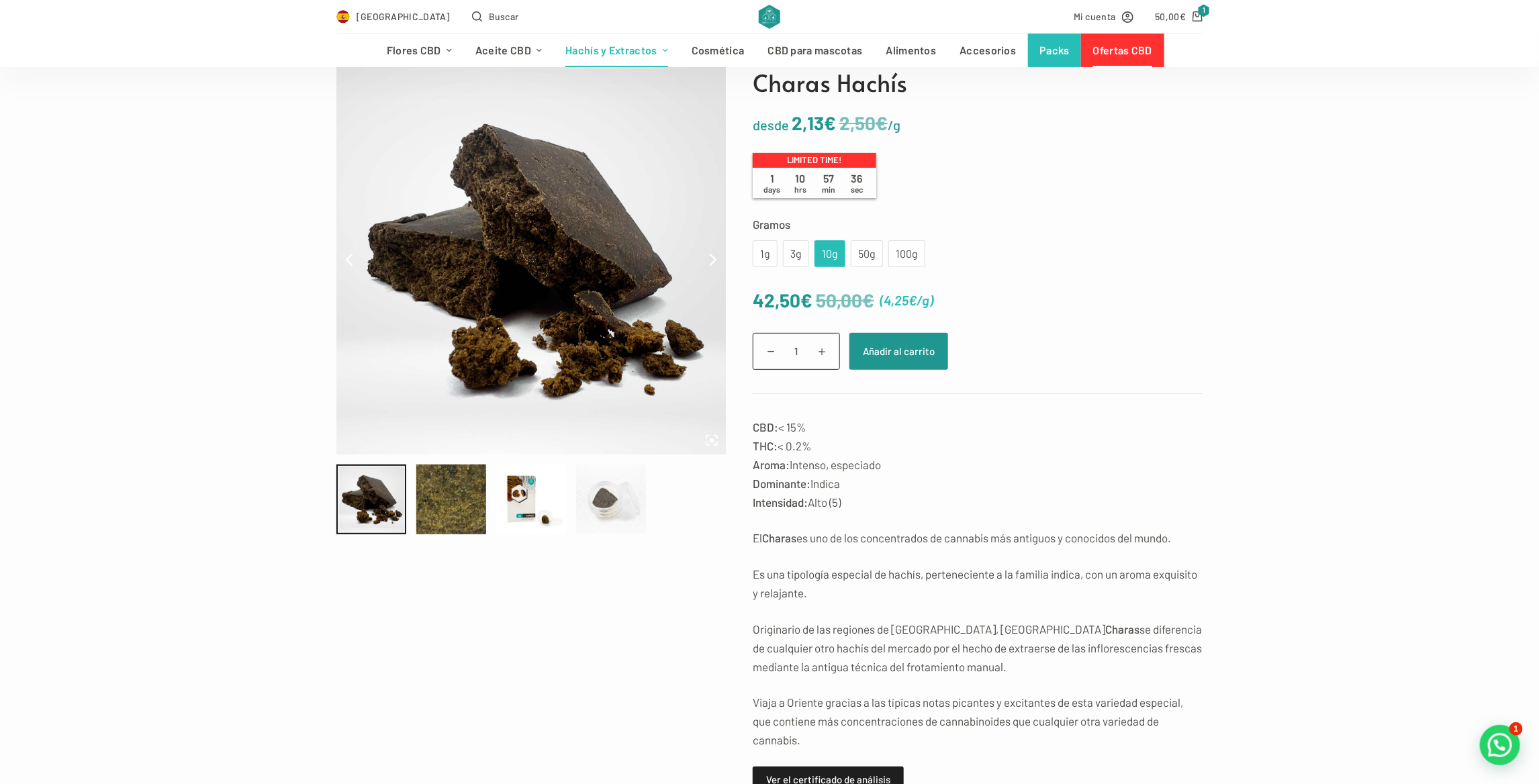
click at [603, 504] on div at bounding box center [611, 499] width 70 height 69
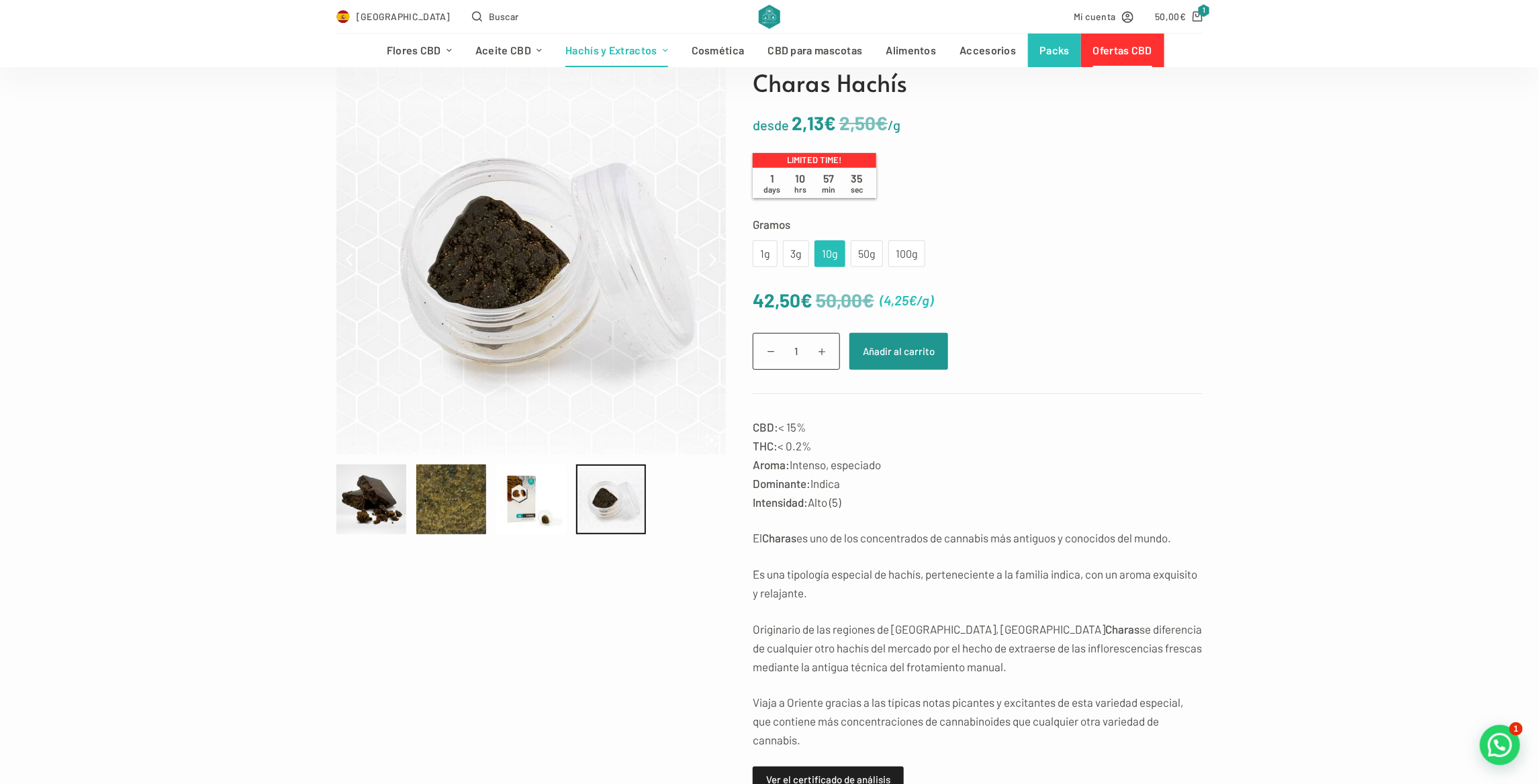
click at [566, 501] on div at bounding box center [536, 499] width 400 height 69
click at [543, 497] on div at bounding box center [531, 499] width 70 height 69
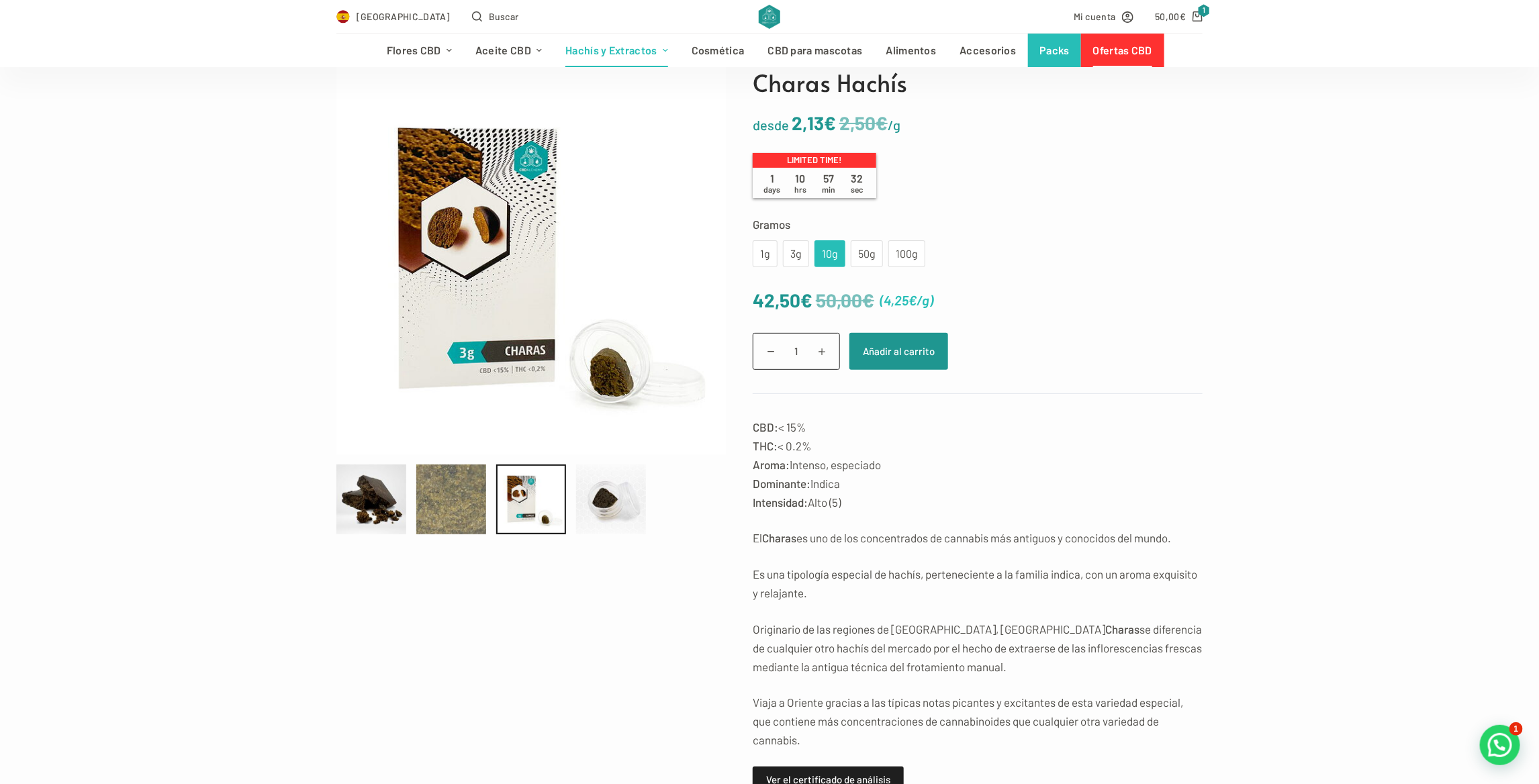
drag, startPoint x: 459, startPoint y: 490, endPoint x: 430, endPoint y: 486, distance: 29.3
click at [453, 489] on div at bounding box center [451, 499] width 70 height 69
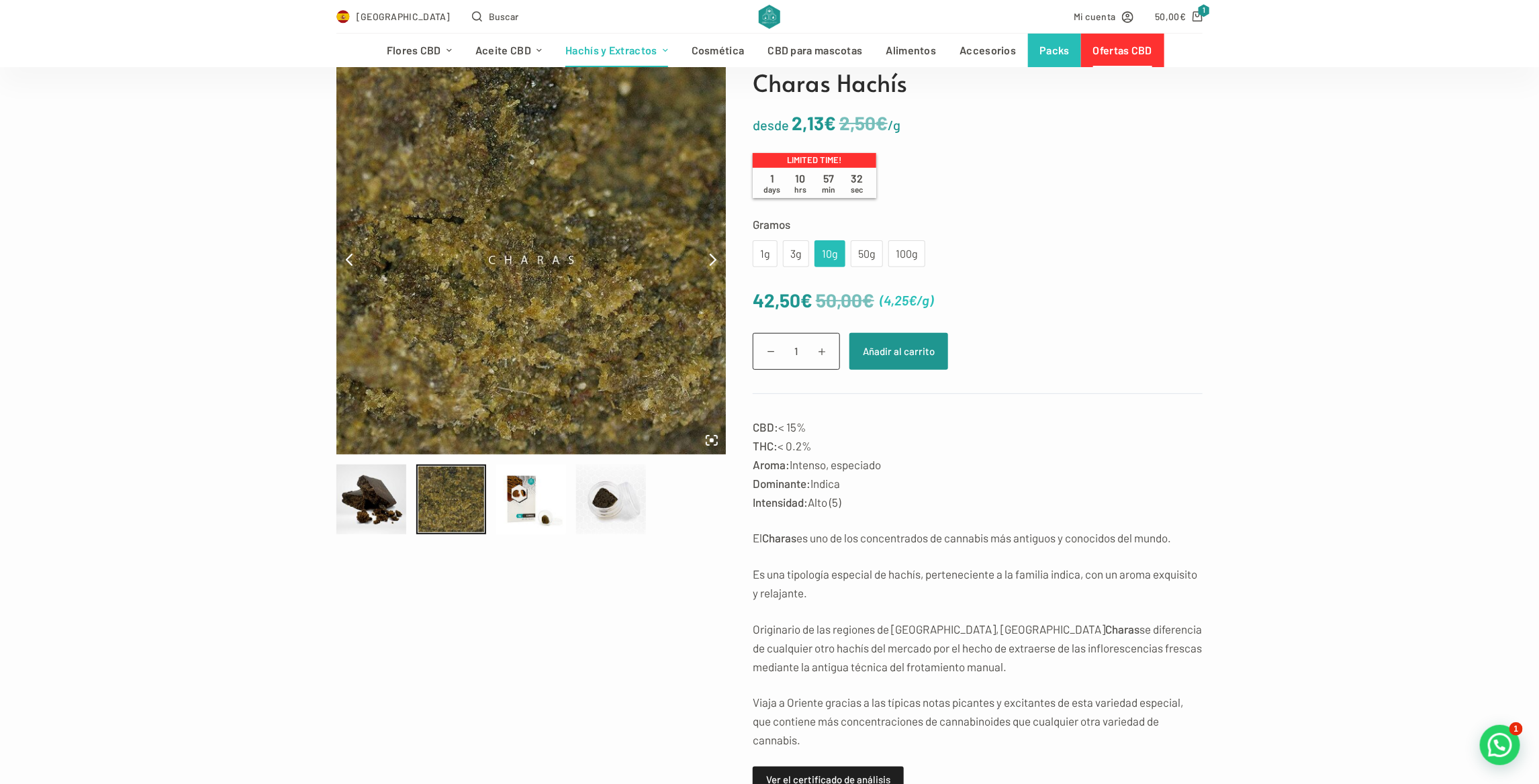
drag, startPoint x: 397, startPoint y: 484, endPoint x: 417, endPoint y: 482, distance: 20.1
click at [397, 483] on div at bounding box center [370, 499] width 70 height 69
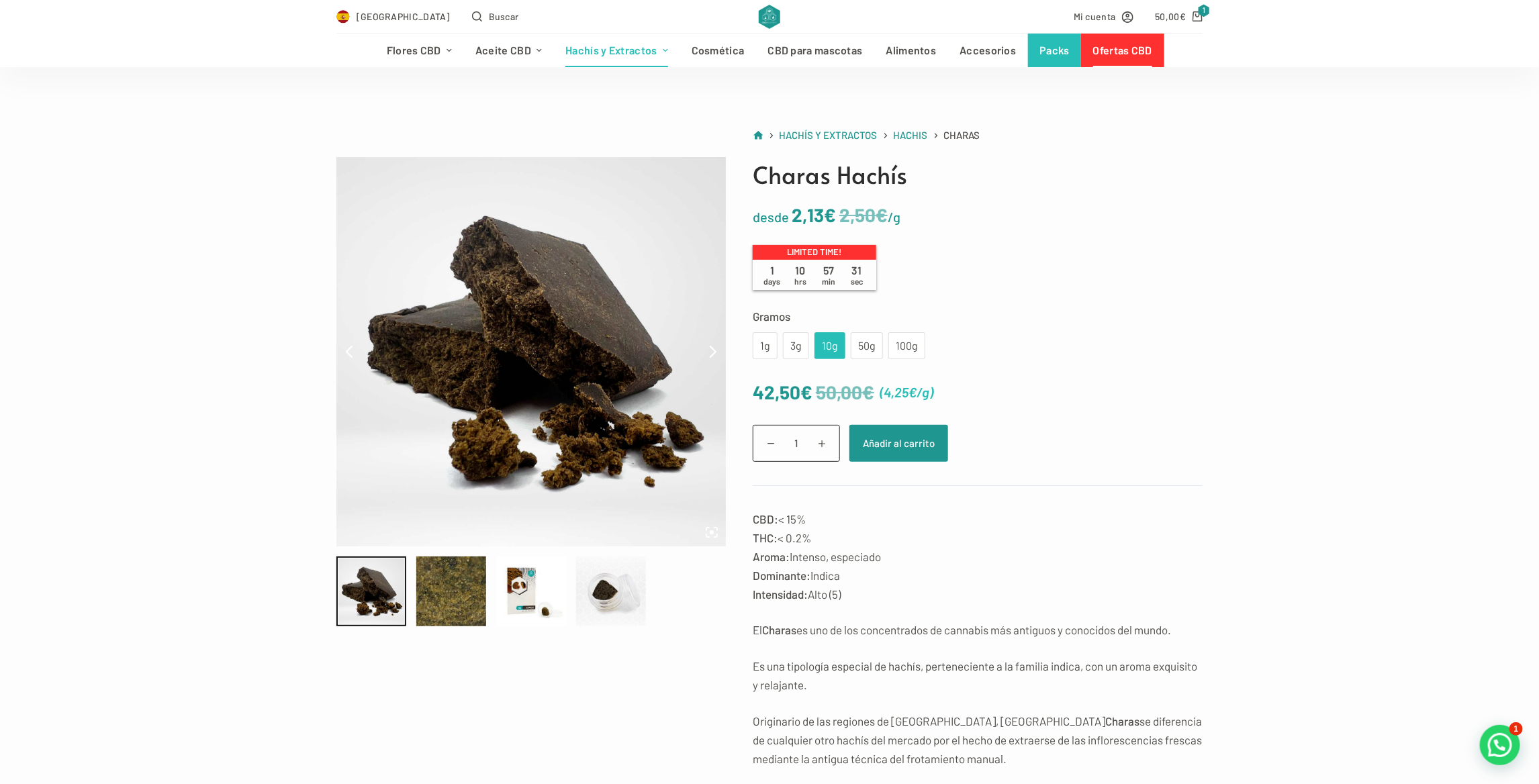
scroll to position [0, 0]
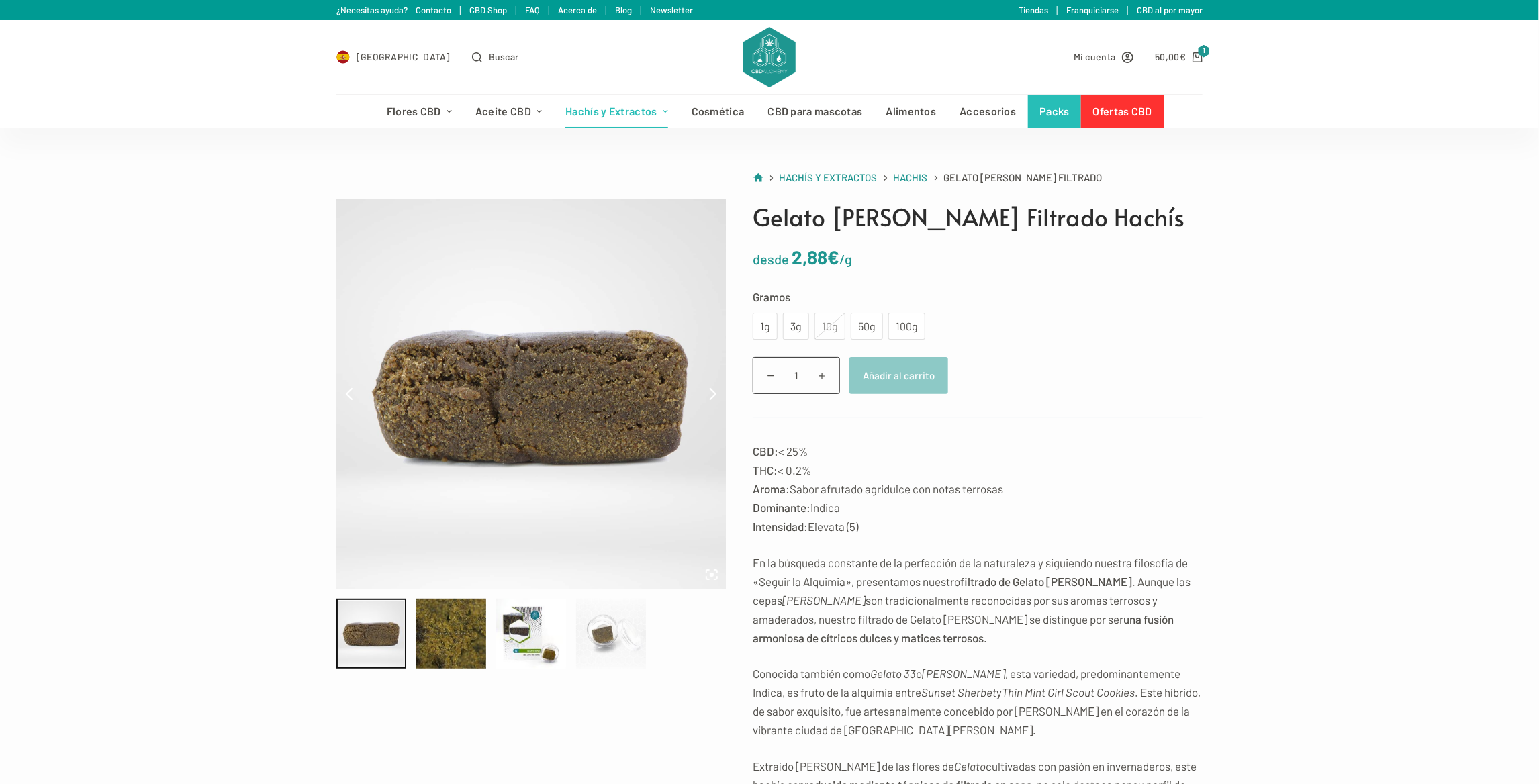
click at [624, 661] on div at bounding box center [611, 633] width 70 height 69
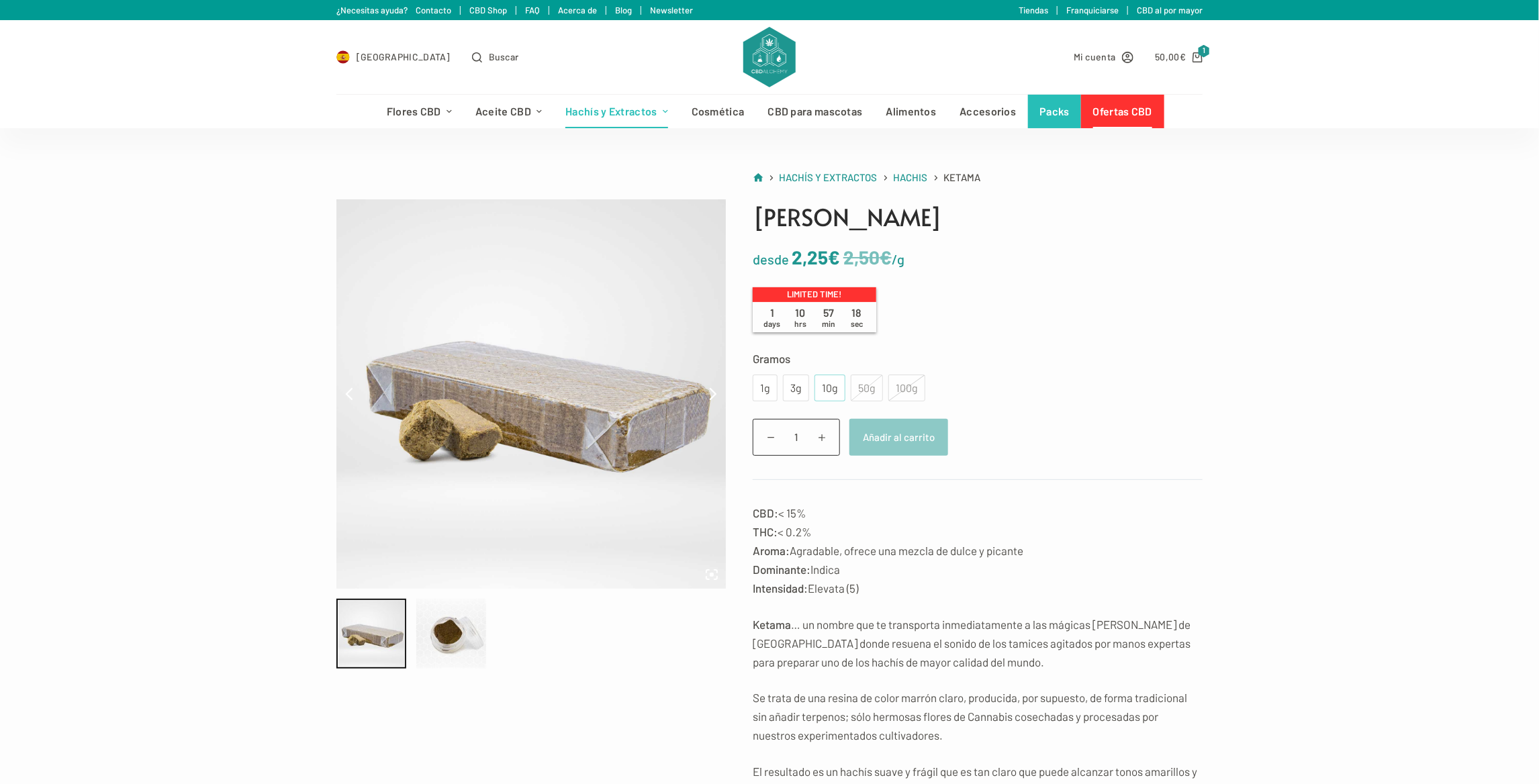
click at [833, 379] on div "10g" at bounding box center [830, 388] width 15 height 17
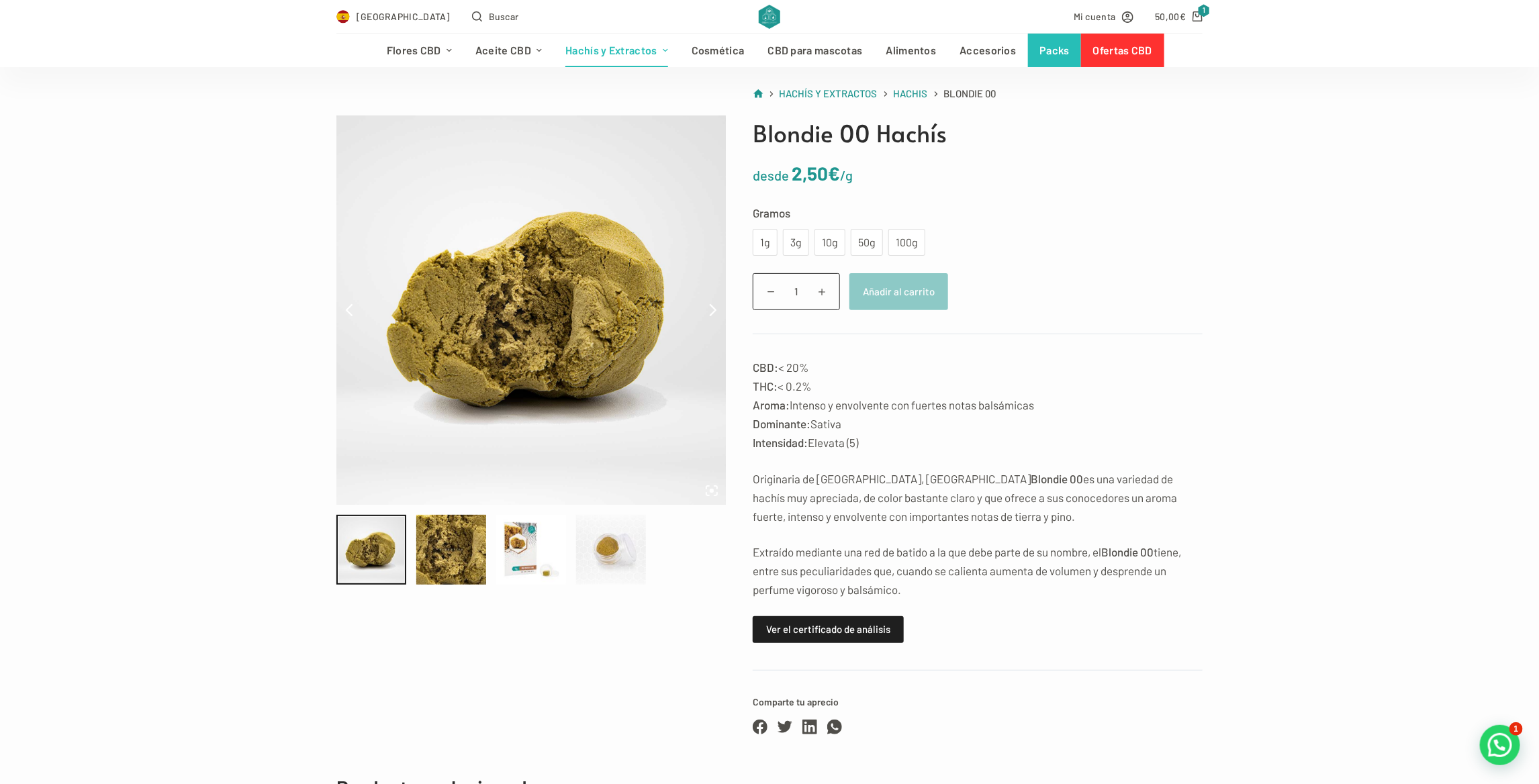
scroll to position [67, 0]
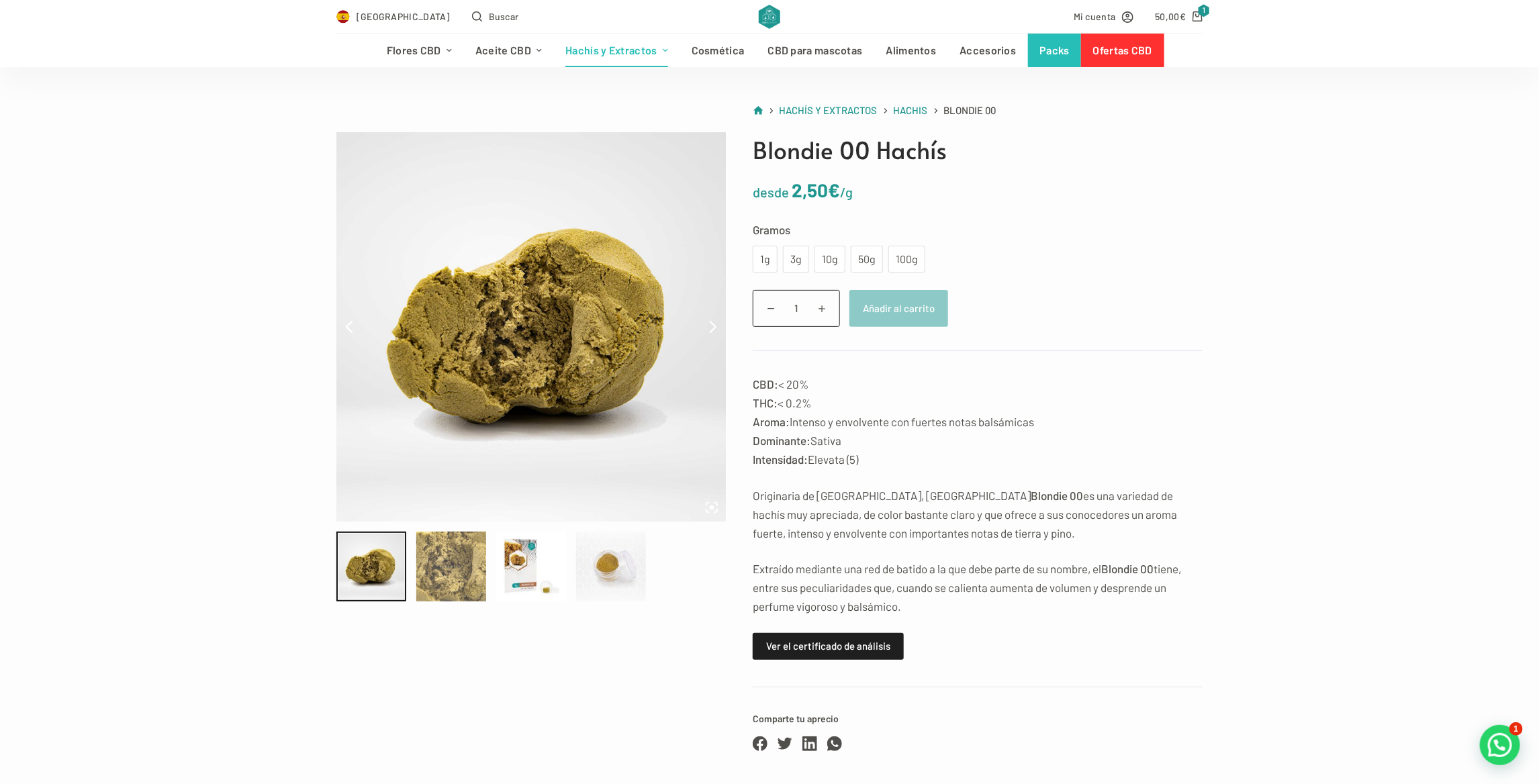
click at [462, 548] on div at bounding box center [451, 566] width 70 height 69
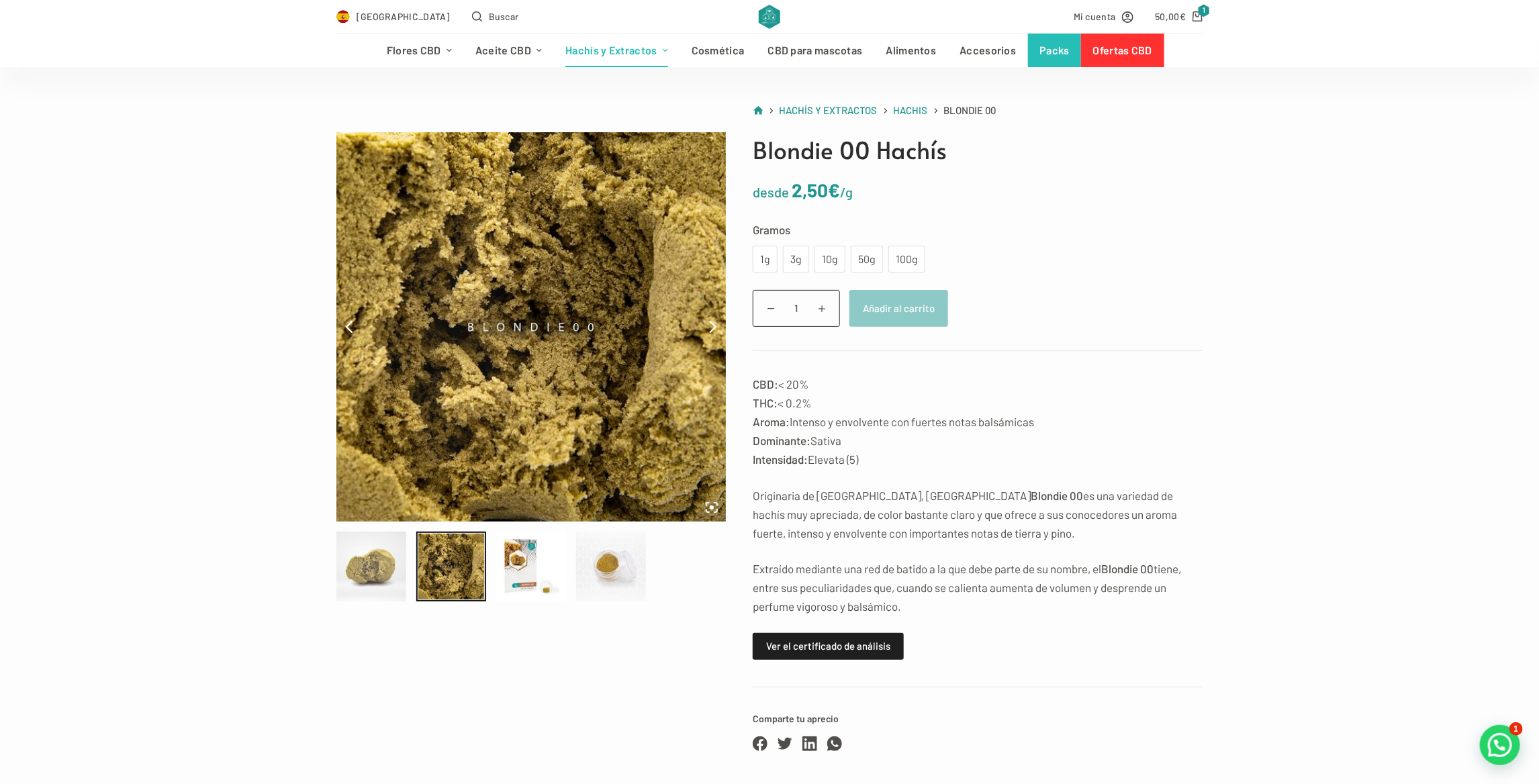
click at [385, 547] on div at bounding box center [370, 566] width 70 height 69
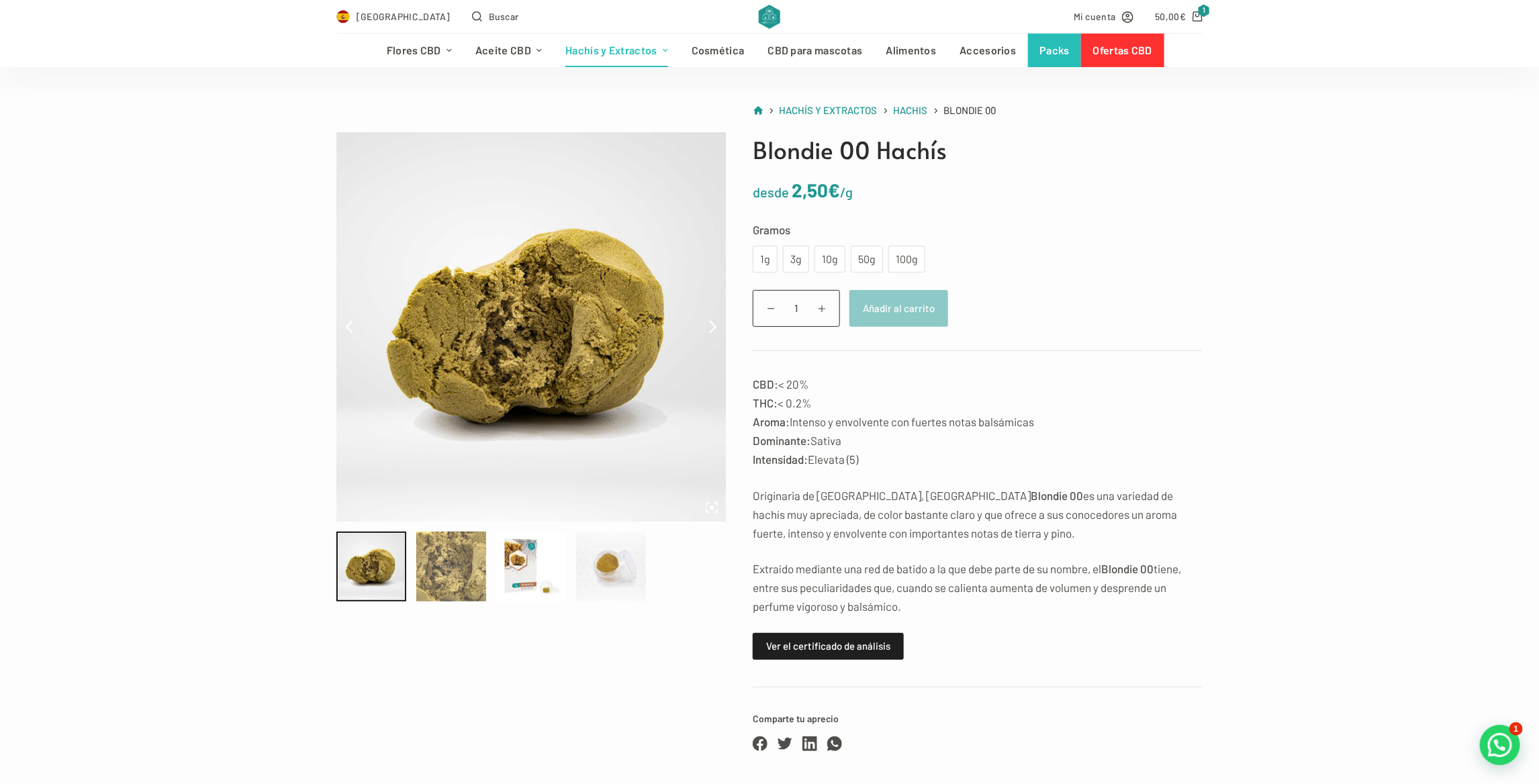
click at [442, 549] on div at bounding box center [451, 566] width 70 height 69
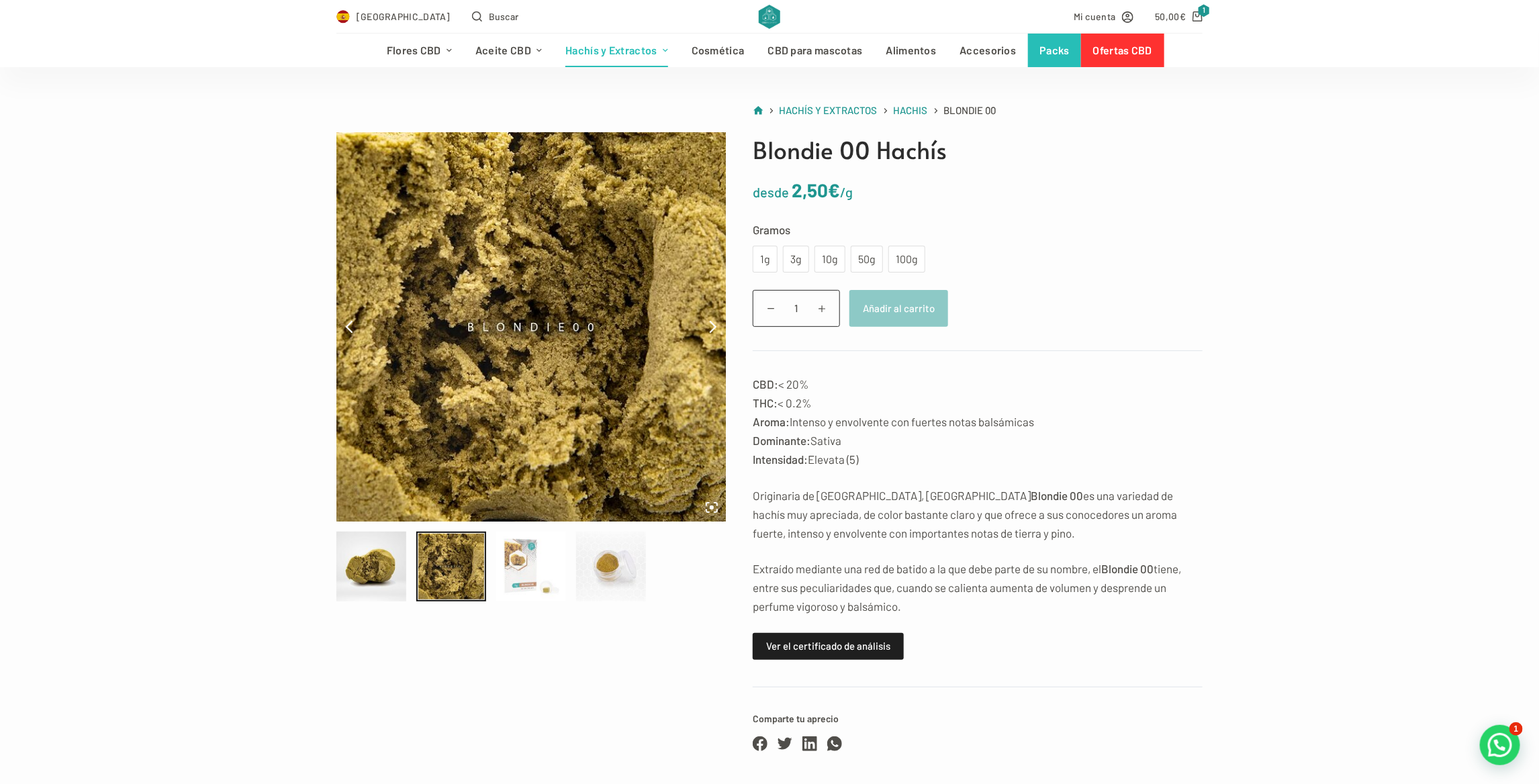
click at [522, 549] on div at bounding box center [531, 566] width 70 height 69
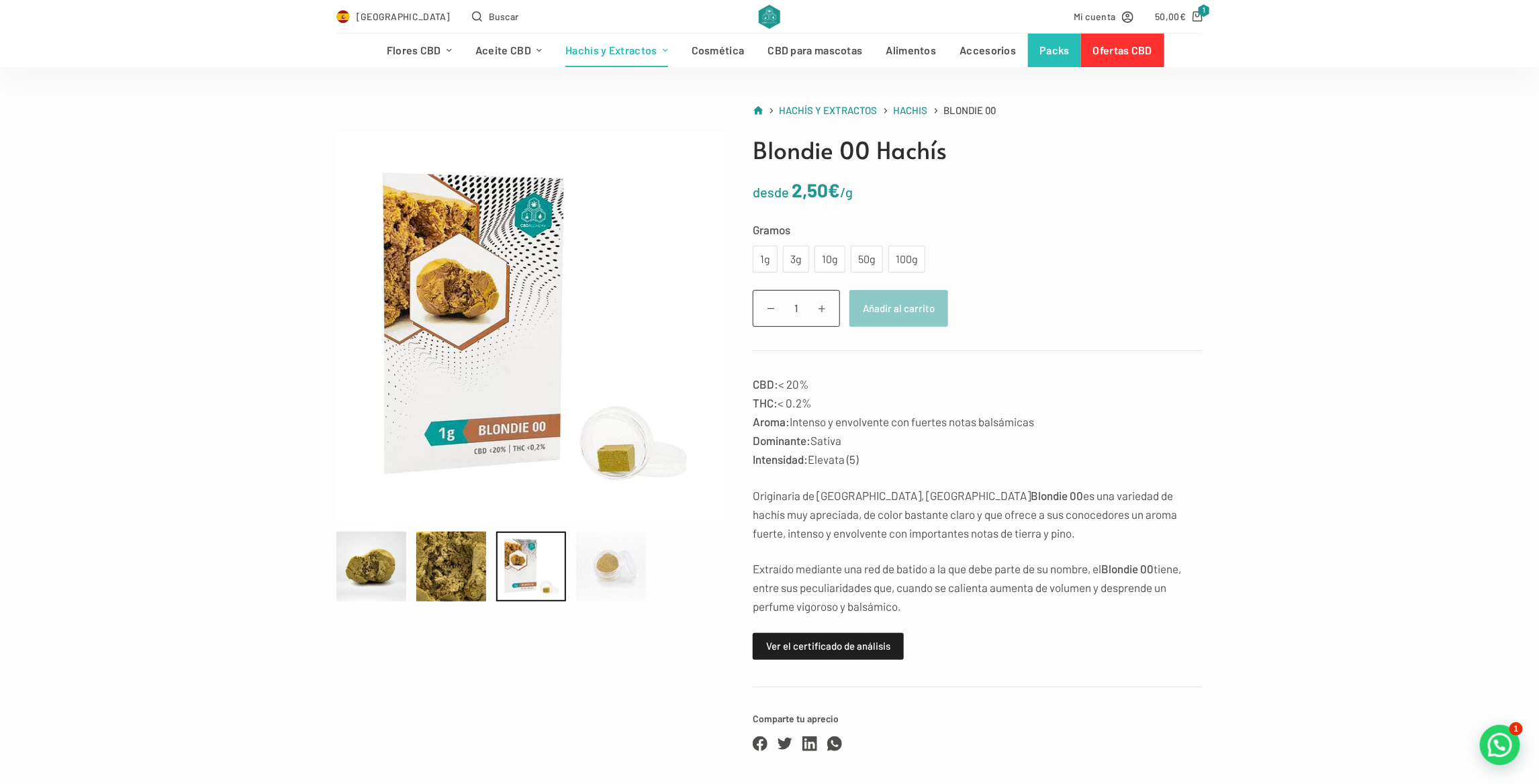
click at [636, 568] on div at bounding box center [611, 566] width 70 height 69
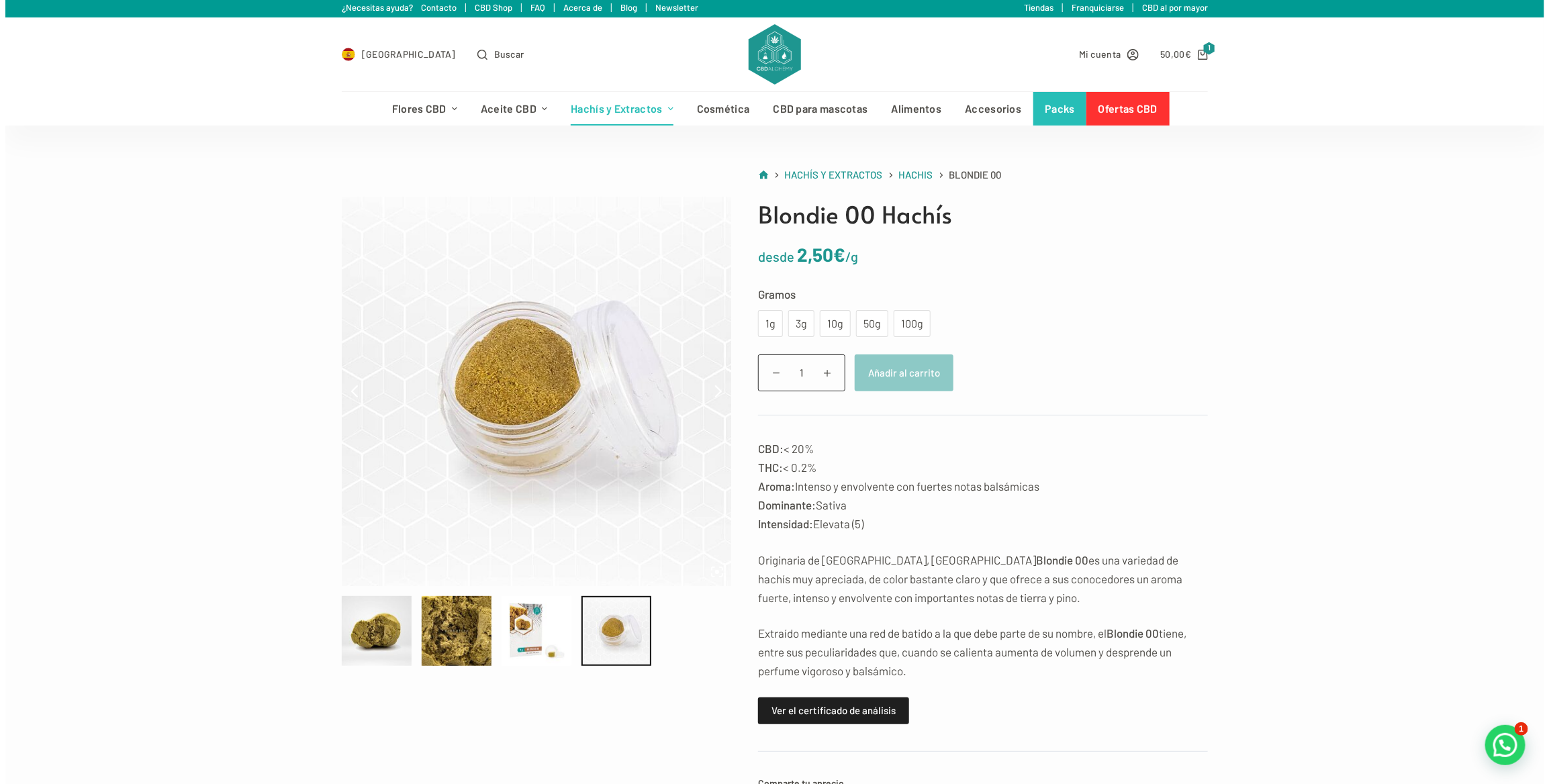
scroll to position [0, 0]
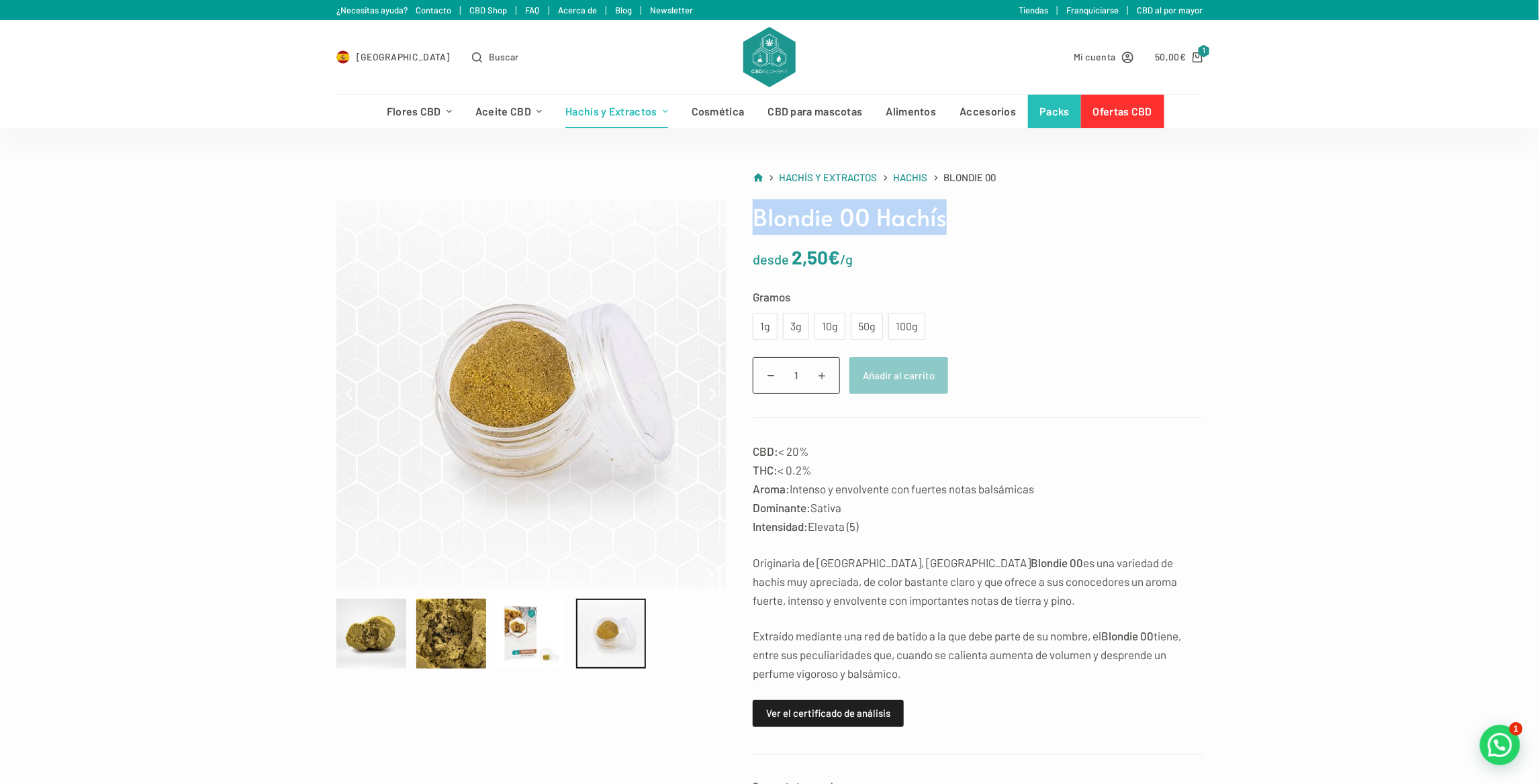
drag, startPoint x: 753, startPoint y: 208, endPoint x: 961, endPoint y: 230, distance: 209.2
click at [961, 230] on h1 "Blondie 00 Hachís" at bounding box center [977, 217] width 450 height 36
copy h1 "Blondie 00 Hachís"
click at [1070, 343] on form "Gramos Elige una opción 1g 3g 10g 50g 100g 1g 3g 10g 50g 100g Limpiar Blondie 0…" at bounding box center [977, 352] width 450 height 131
click at [877, 333] on div "50g" at bounding box center [866, 326] width 32 height 27
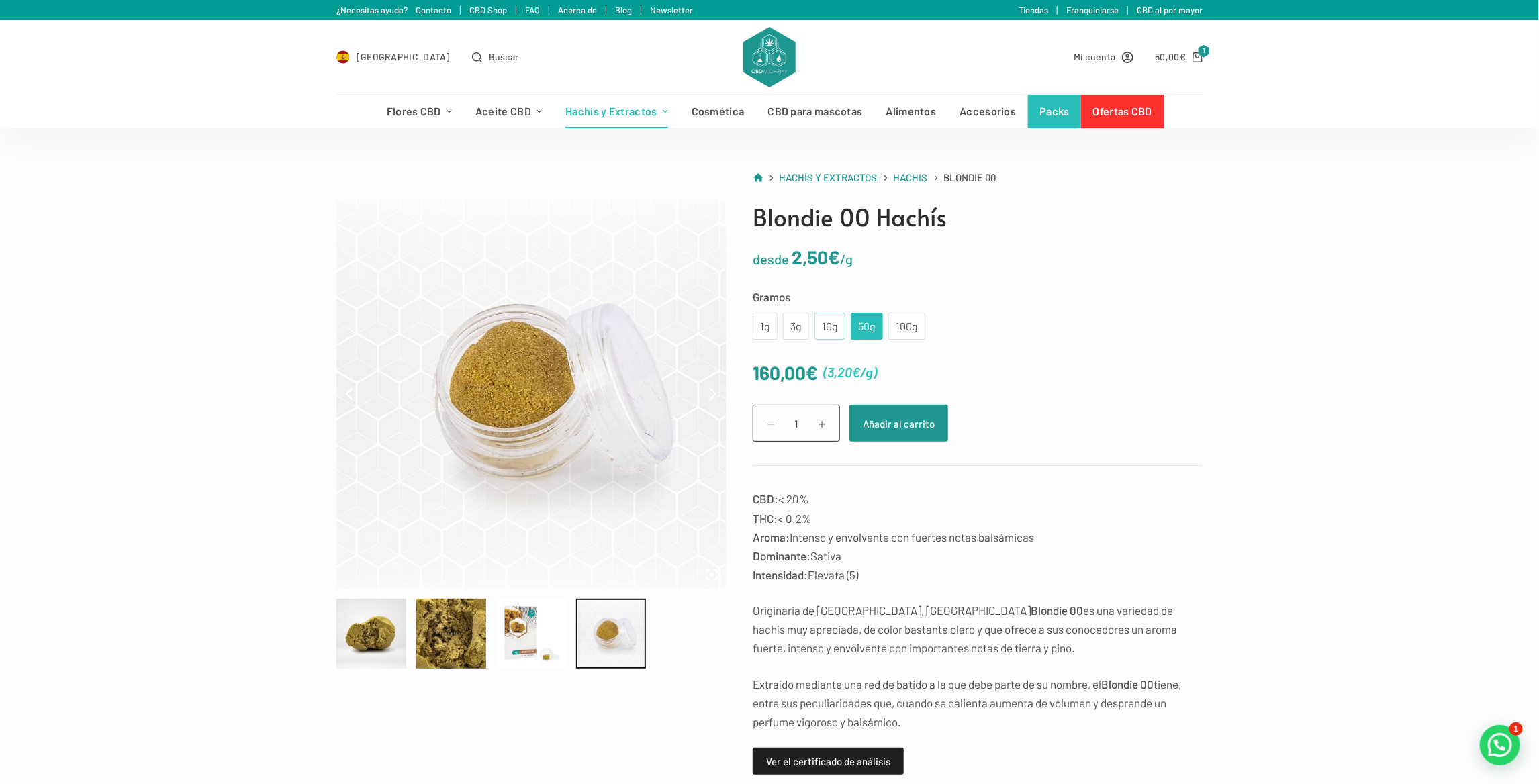
click at [823, 320] on div "10g" at bounding box center [830, 325] width 15 height 17
click at [1163, 56] on bdi "50,00 €" at bounding box center [1170, 56] width 31 height 11
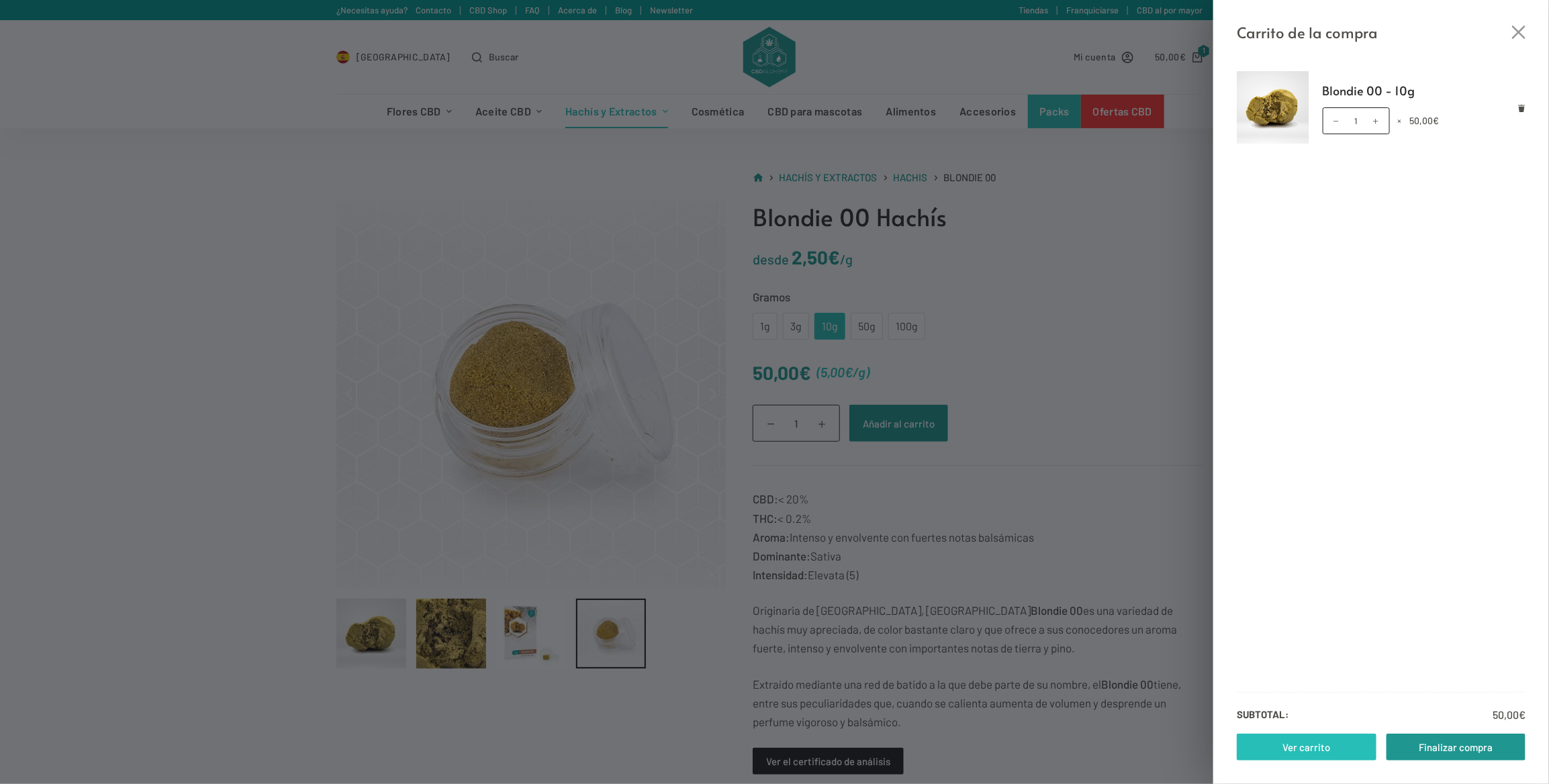
click at [1323, 745] on link "Ver carrito" at bounding box center [1306, 746] width 140 height 27
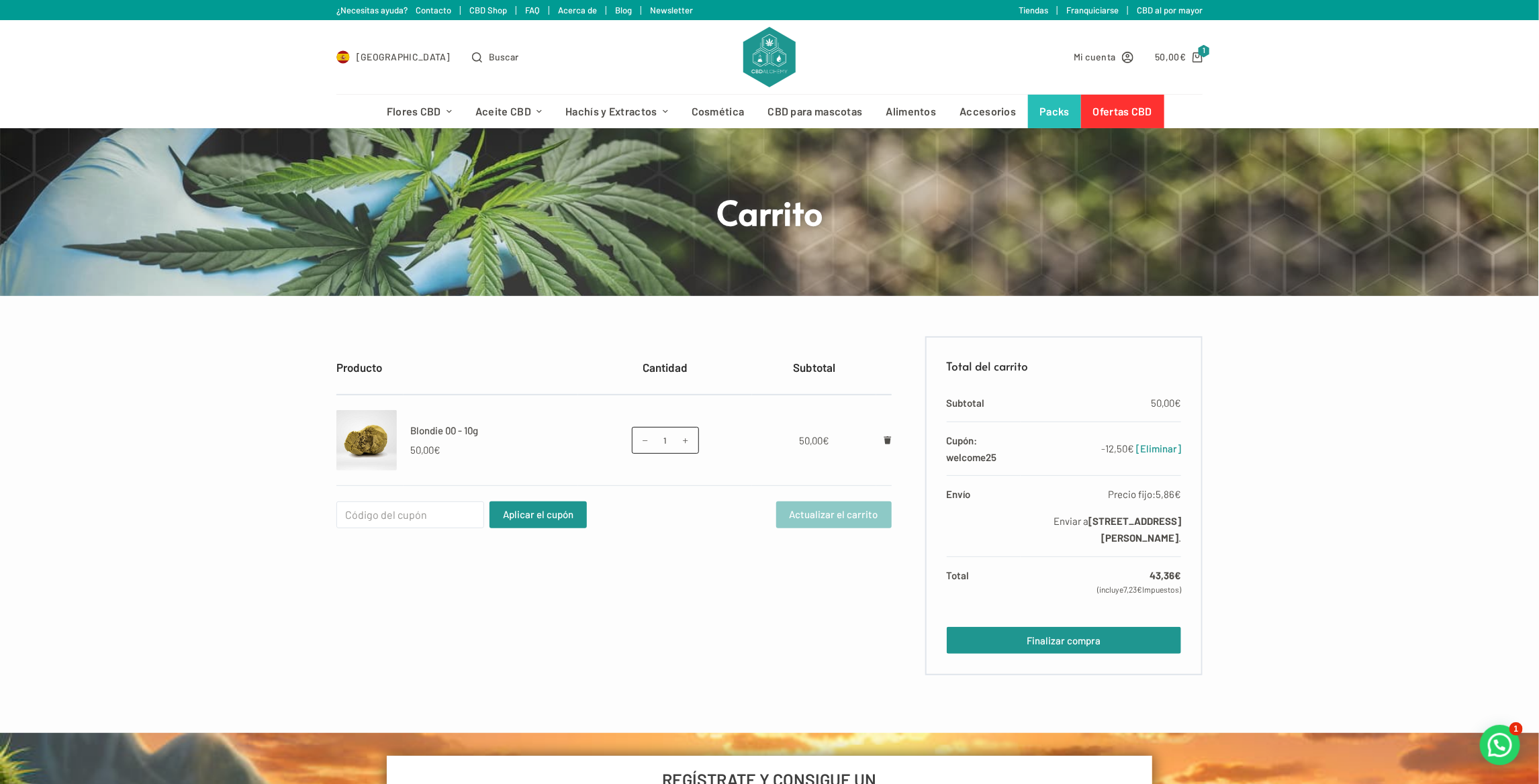
click at [381, 453] on img at bounding box center [366, 441] width 61 height 60
click at [1048, 10] on link "Tiendas" at bounding box center [1034, 10] width 29 height 11
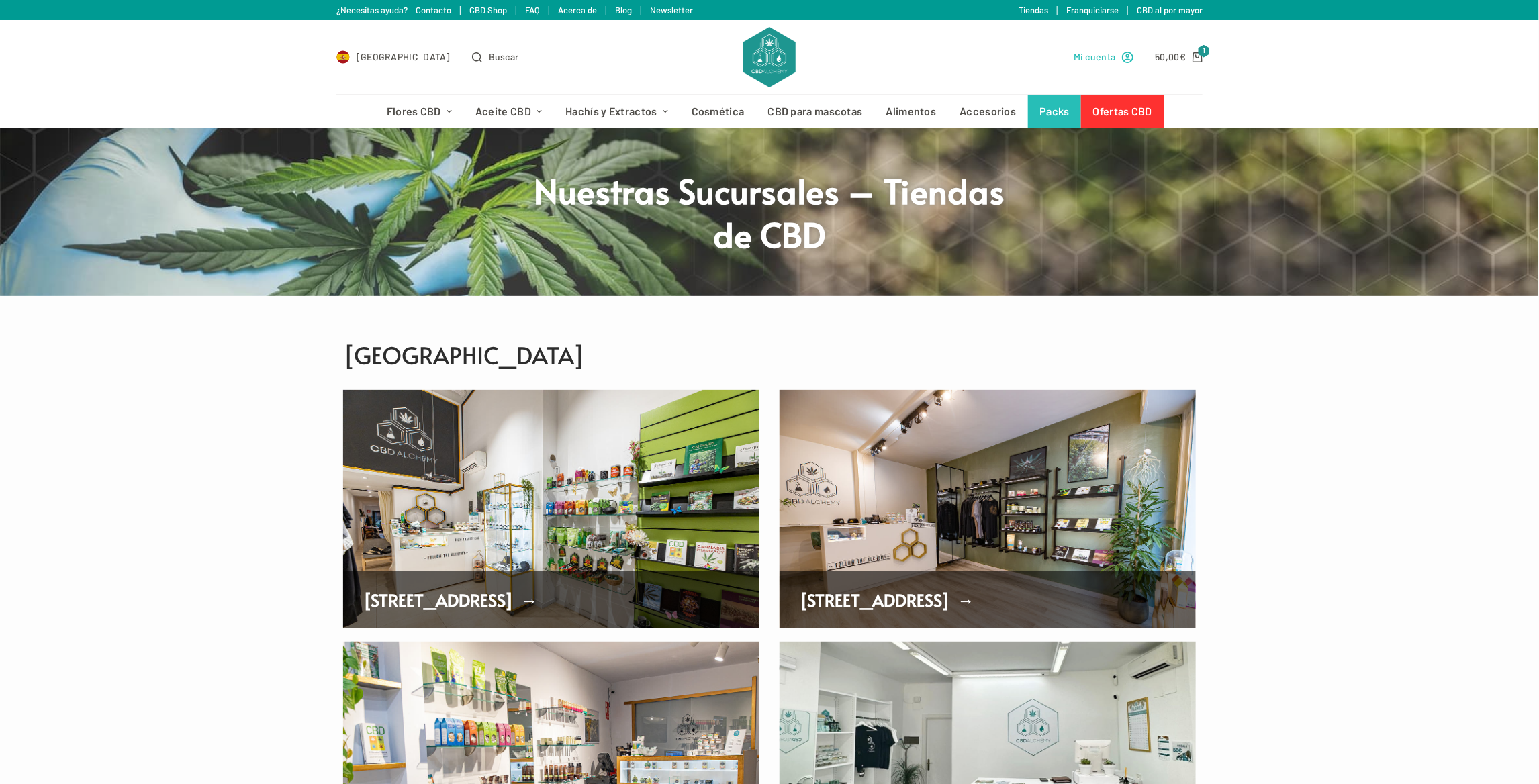
click at [1087, 58] on span "Mi cuenta" at bounding box center [1095, 56] width 43 height 16
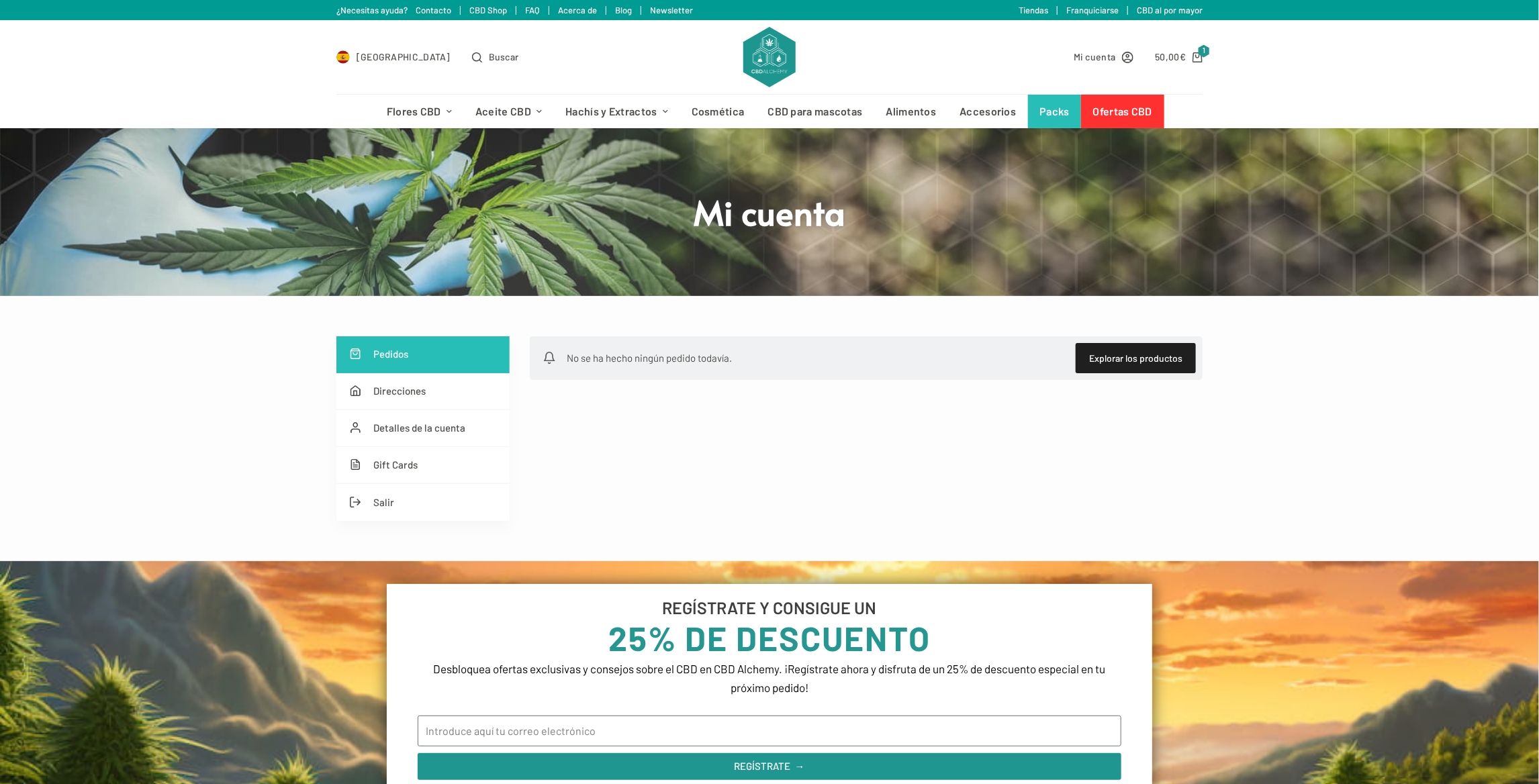
click at [1039, 6] on link "Tiendas" at bounding box center [1034, 10] width 29 height 11
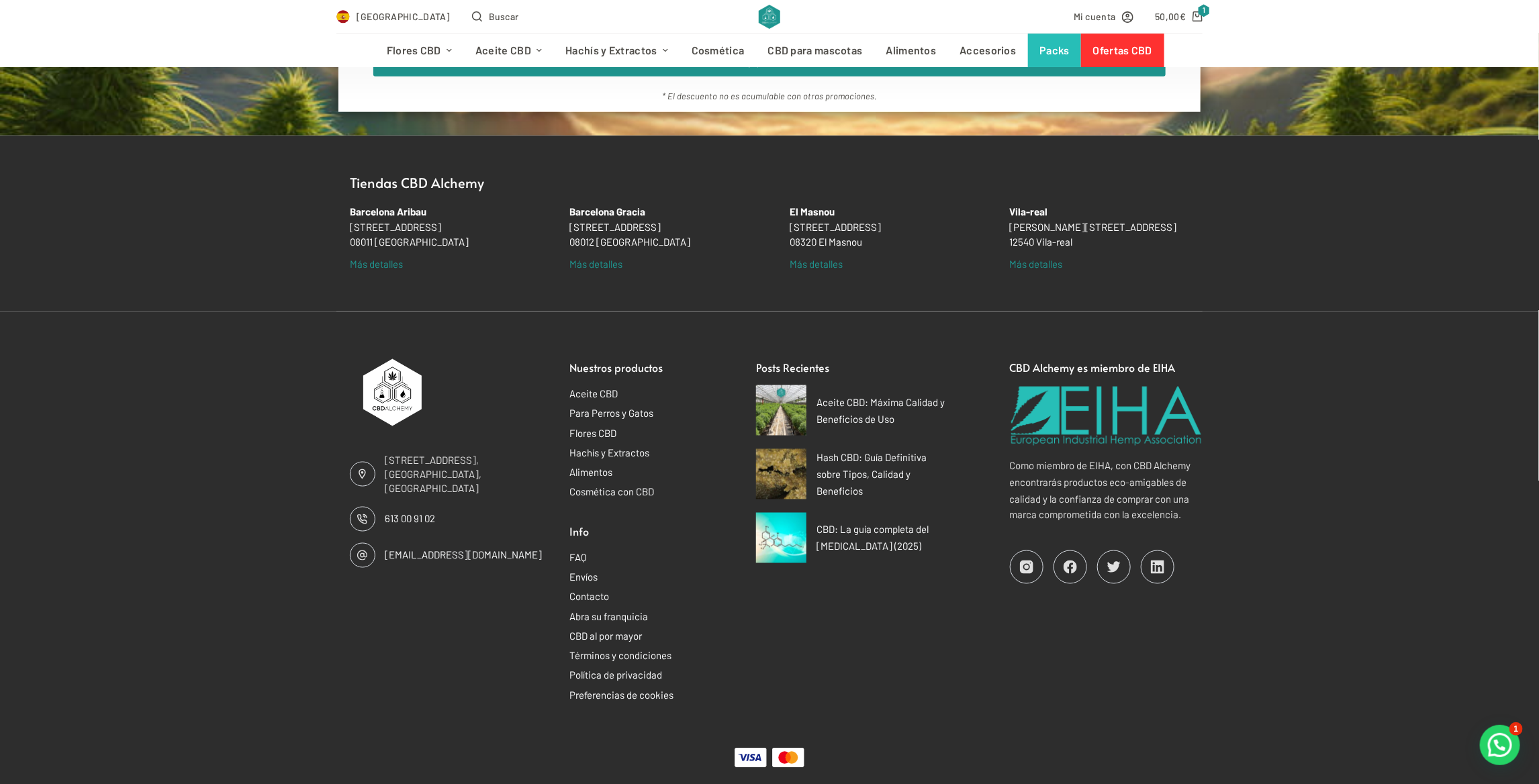
scroll to position [1074, 0]
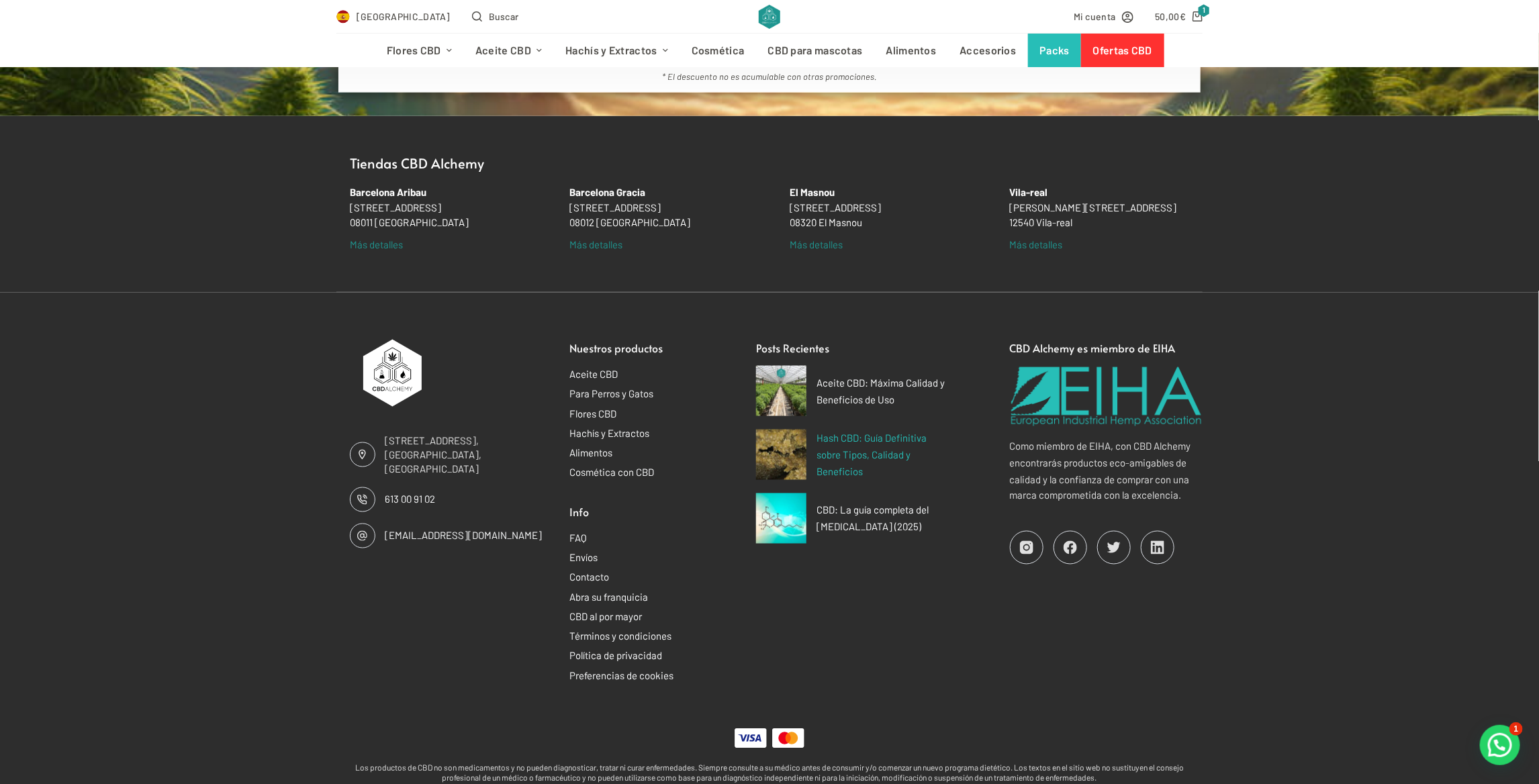
click at [891, 446] on span "Hash CBD: Guía Definitiva sobre Tipos, Calidad y Beneficios" at bounding box center [882, 455] width 133 height 50
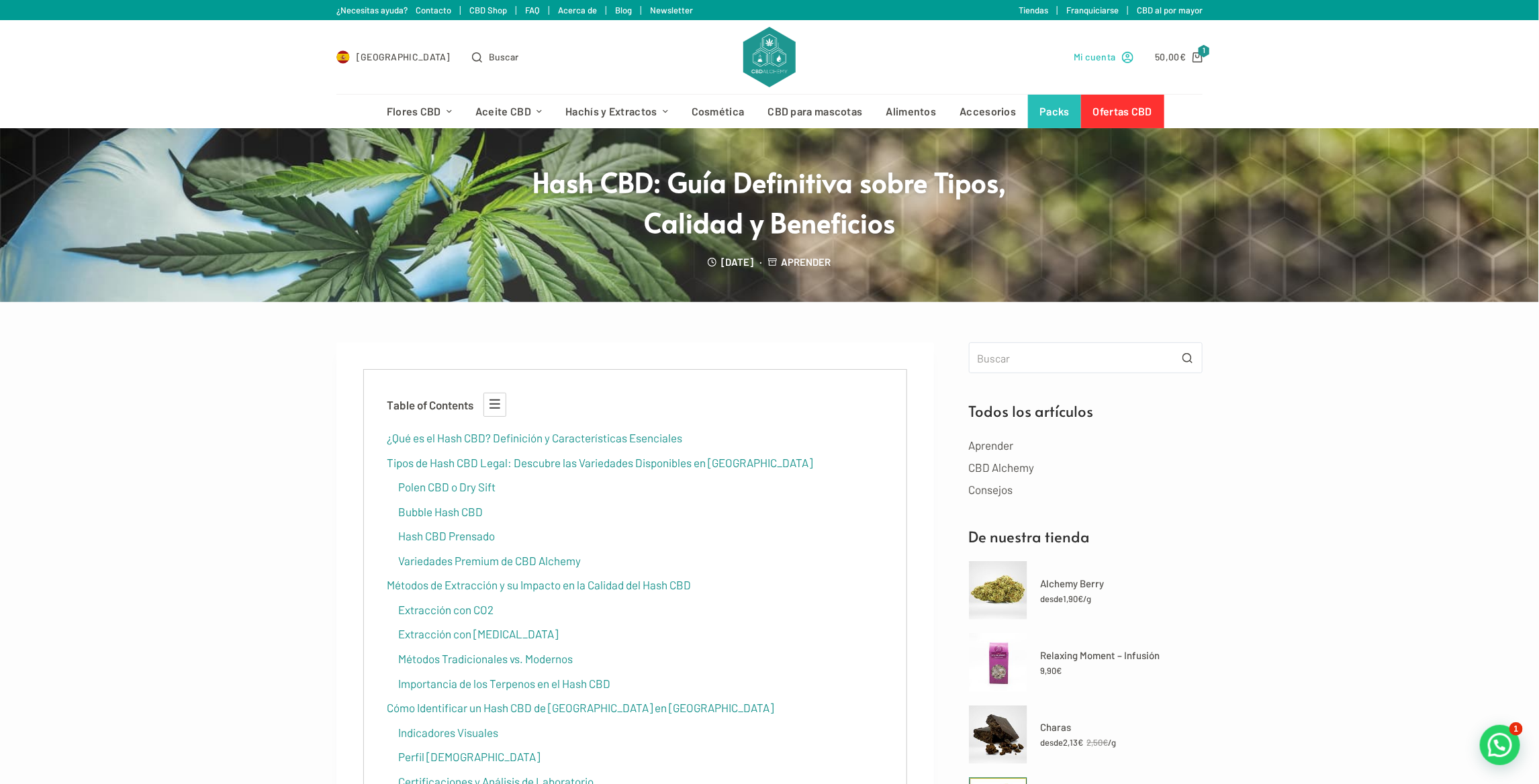
click at [1089, 49] on span "Mi cuenta" at bounding box center [1095, 56] width 43 height 16
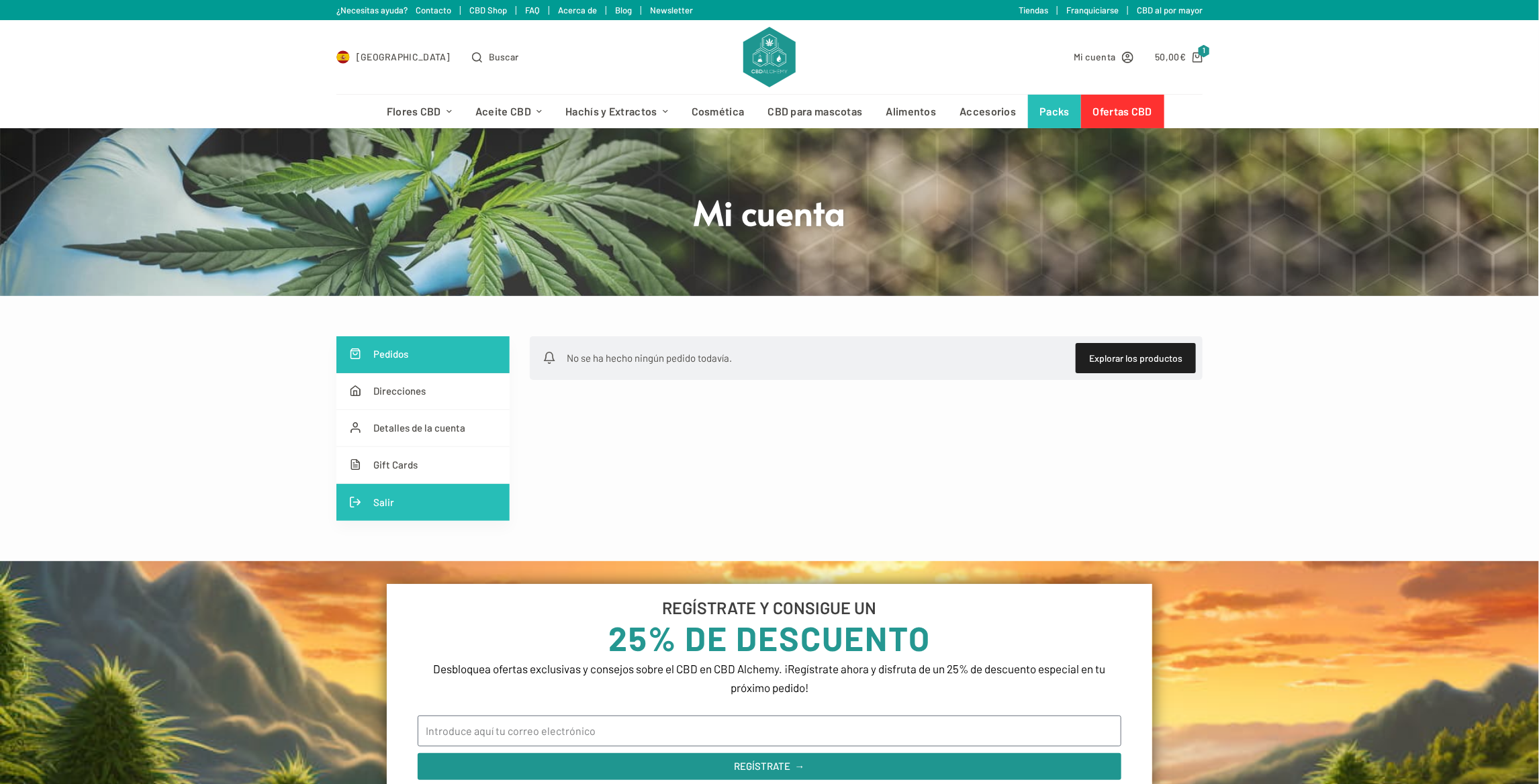
click at [356, 495] on link "Salir" at bounding box center [423, 502] width 173 height 37
